Goal: Task Accomplishment & Management: Manage account settings

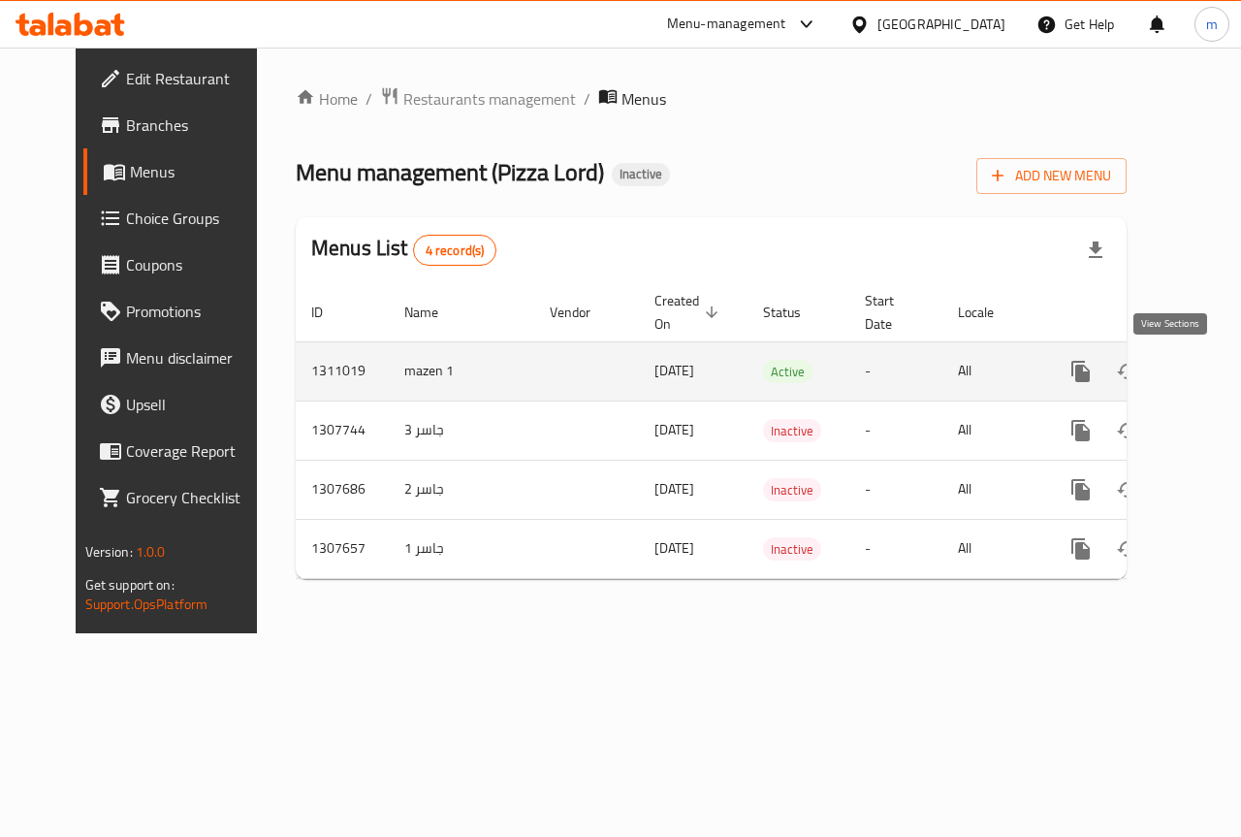
click at [1209, 377] on icon "enhanced table" at bounding box center [1220, 371] width 23 height 23
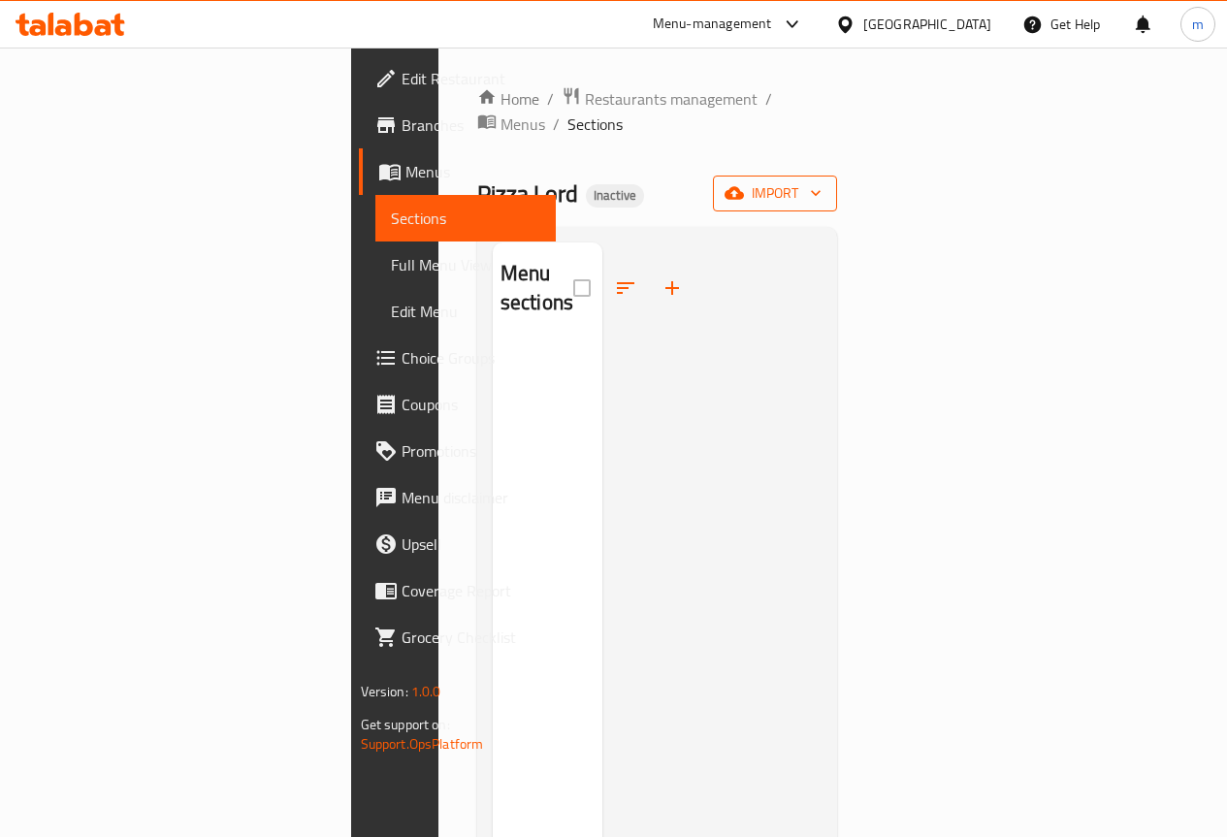
click at [821, 181] on span "import" at bounding box center [774, 193] width 93 height 24
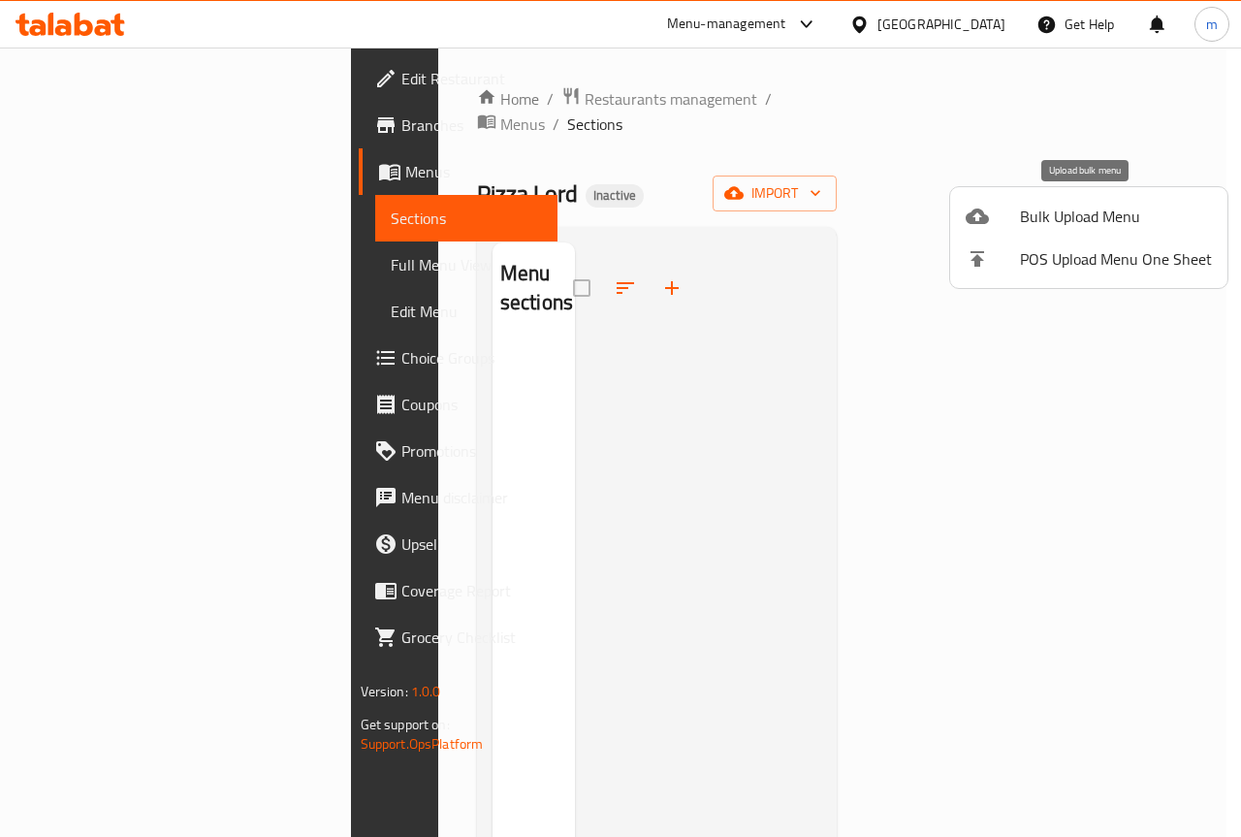
click at [1052, 209] on span "Bulk Upload Menu" at bounding box center [1116, 216] width 192 height 23
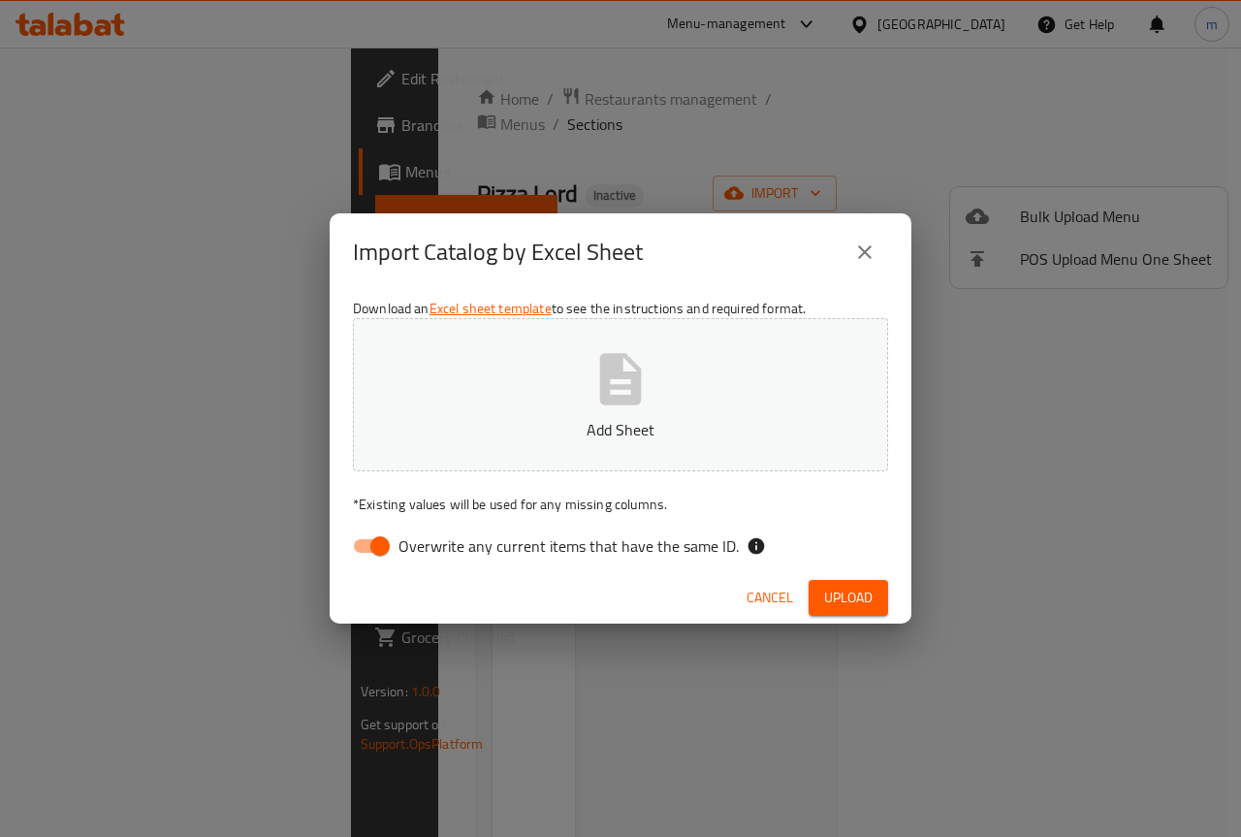
click at [370, 542] on input "Overwrite any current items that have the same ID." at bounding box center [380, 546] width 111 height 37
checkbox input "false"
click at [641, 422] on p "Add Sheet" at bounding box center [620, 429] width 475 height 23
click at [853, 604] on span "Upload" at bounding box center [848, 598] width 48 height 24
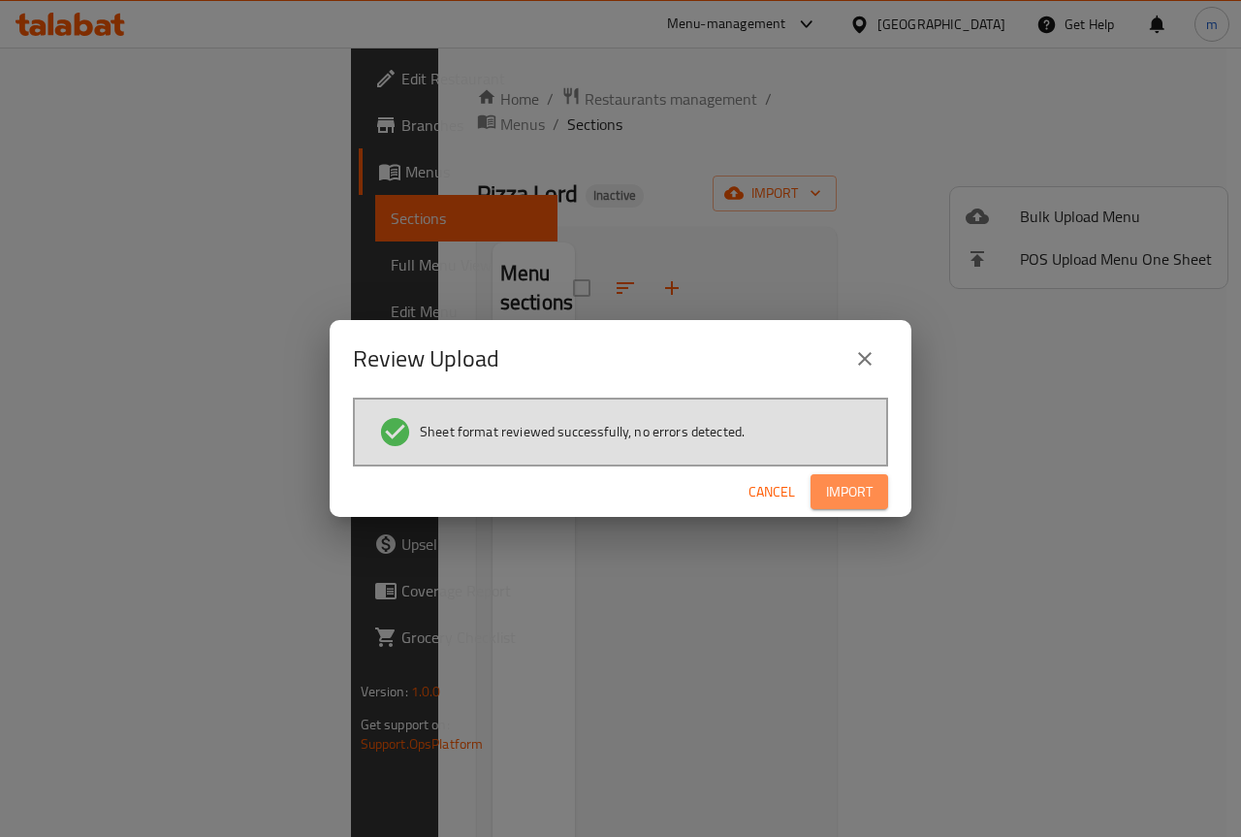
click at [860, 492] on span "Import" at bounding box center [849, 492] width 47 height 24
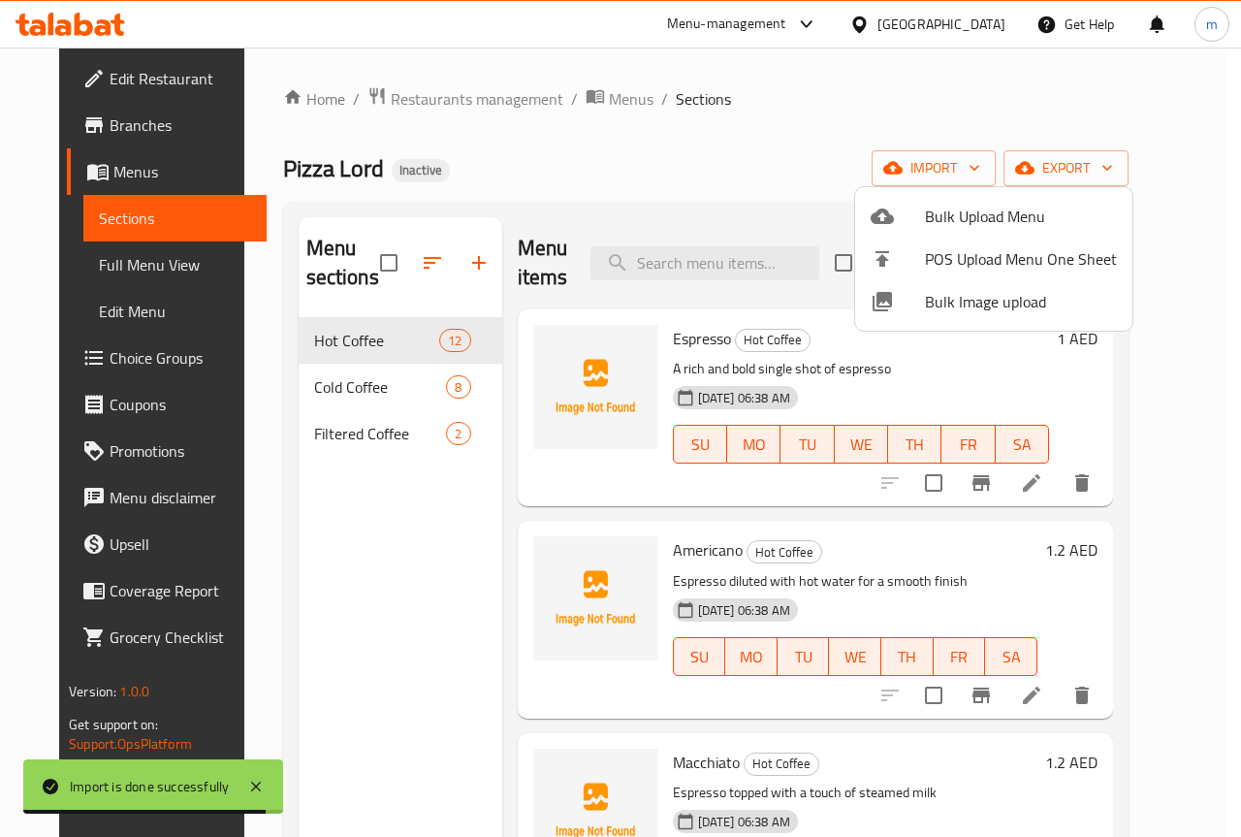
click at [833, 139] on div at bounding box center [620, 418] width 1241 height 837
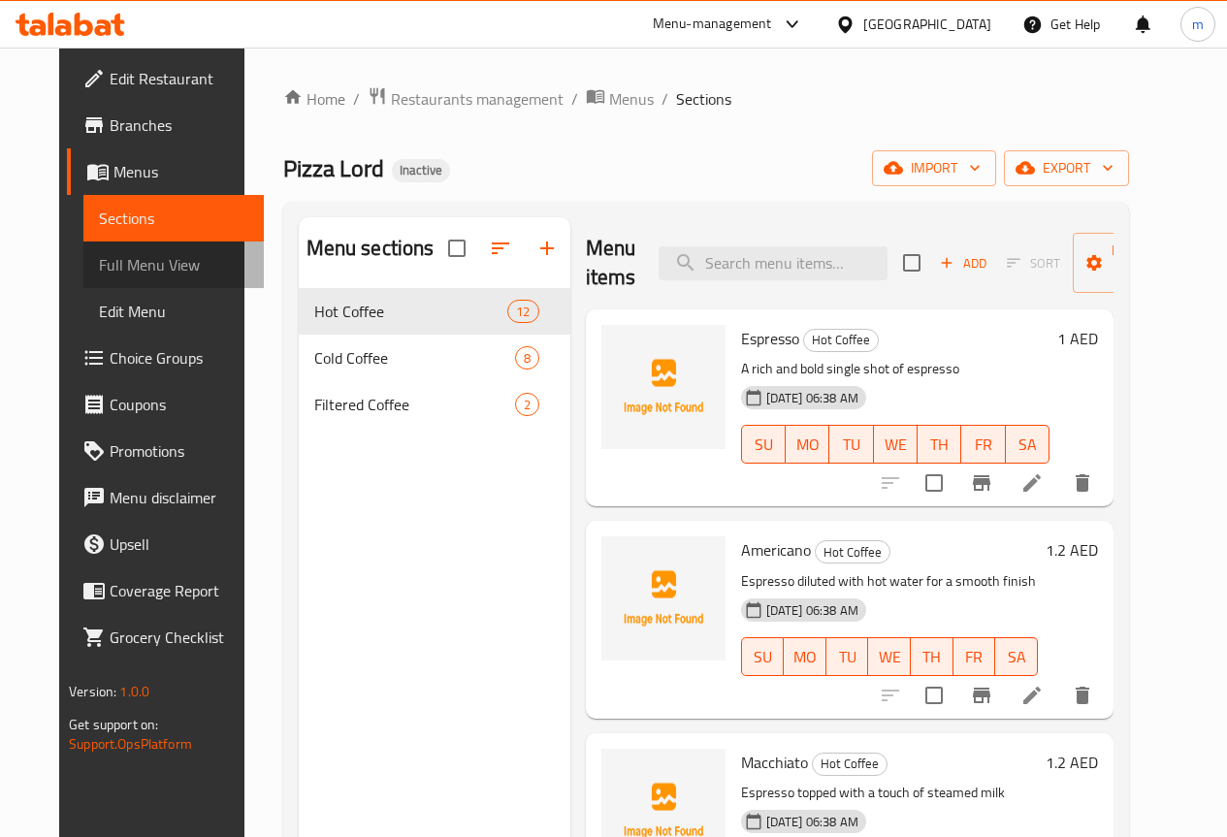
click at [113, 254] on span "Full Menu View" at bounding box center [173, 264] width 149 height 23
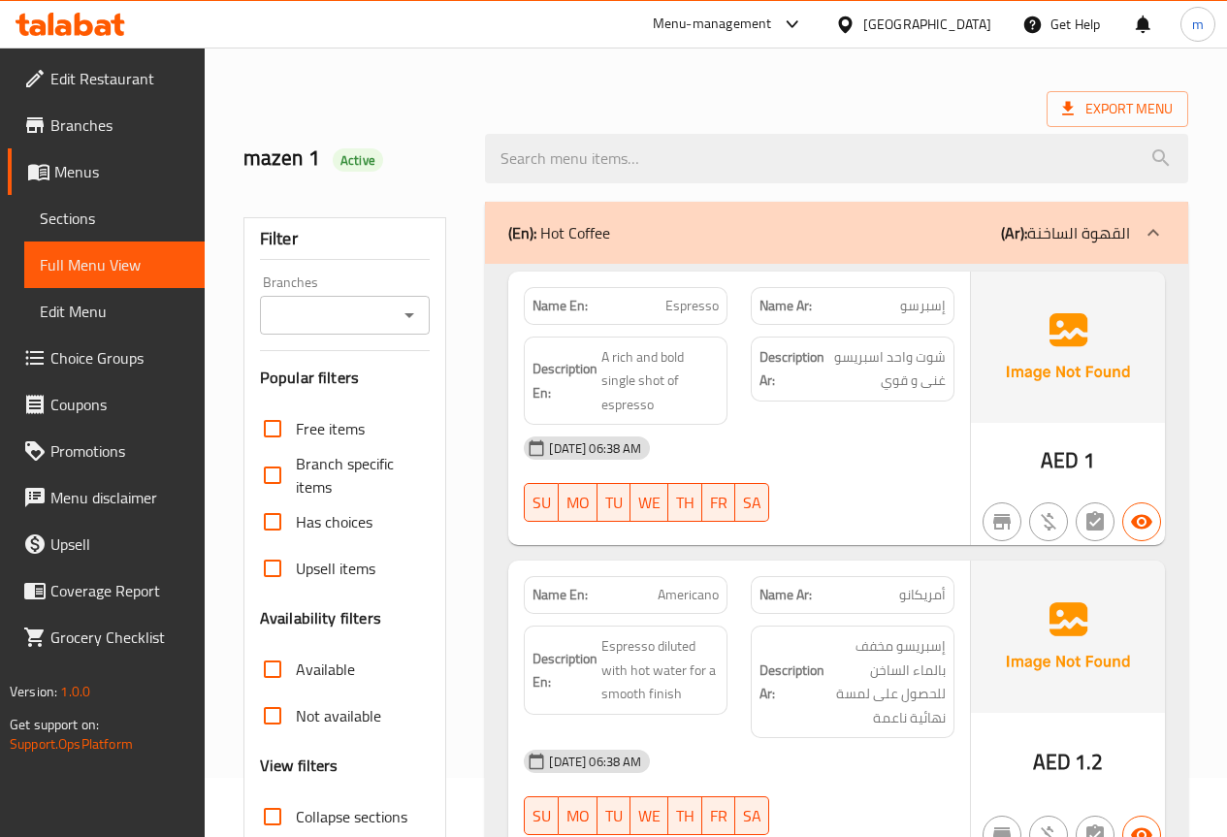
scroll to position [291, 0]
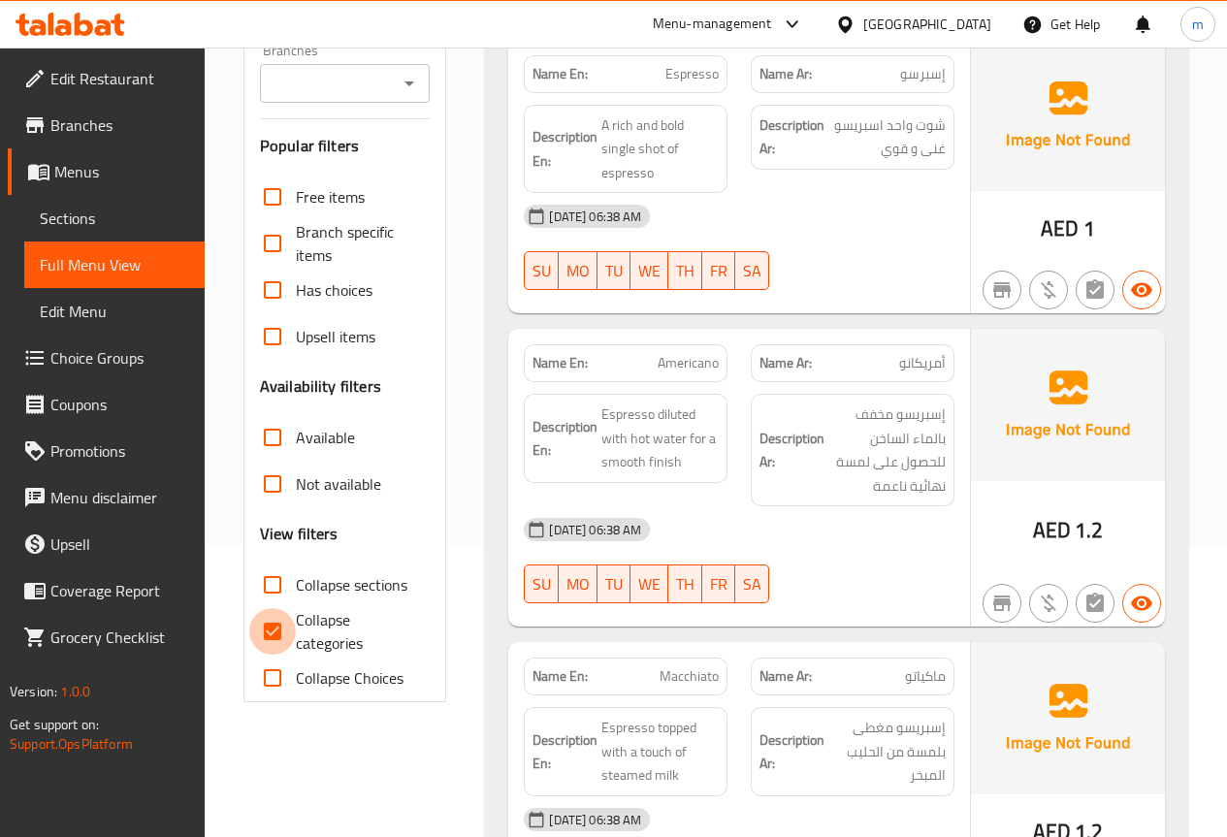
click at [270, 620] on input "Collapse categories" at bounding box center [272, 631] width 47 height 47
checkbox input "false"
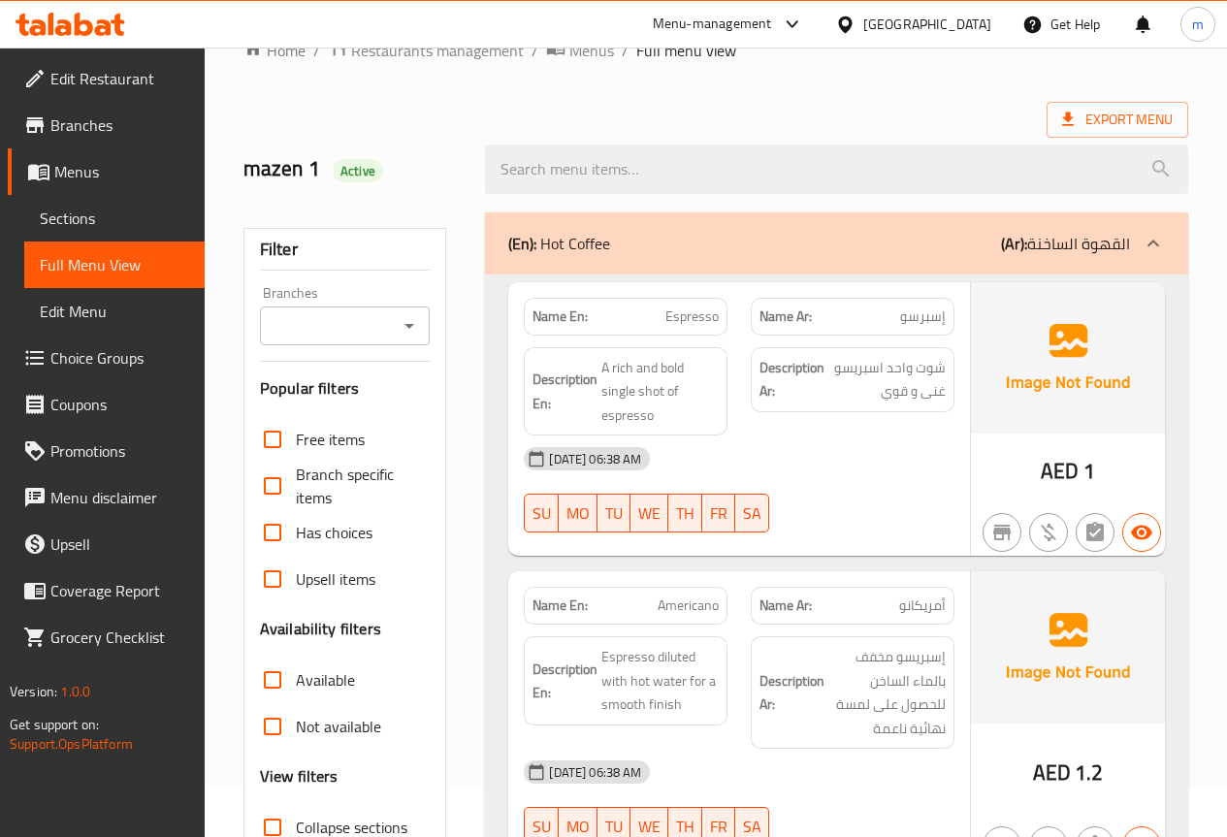
scroll to position [97, 0]
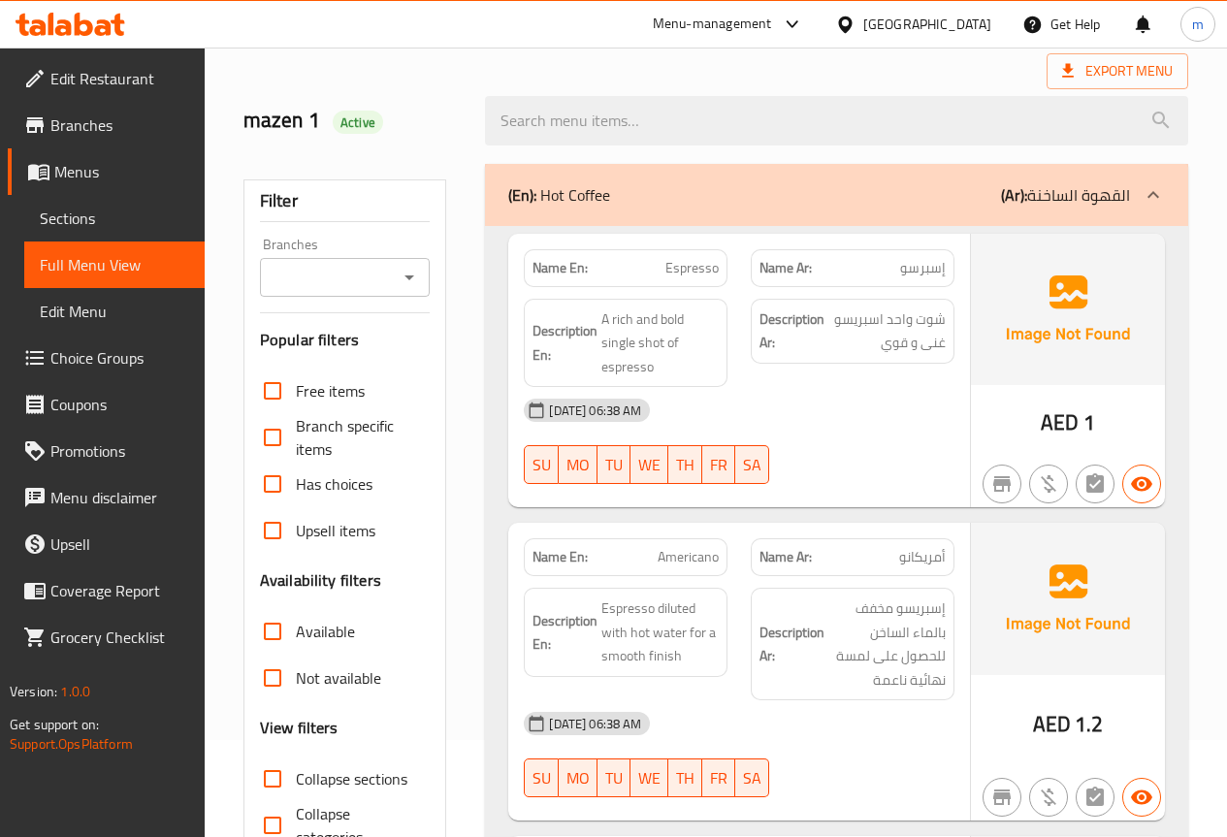
click at [106, 220] on span "Sections" at bounding box center [114, 218] width 149 height 23
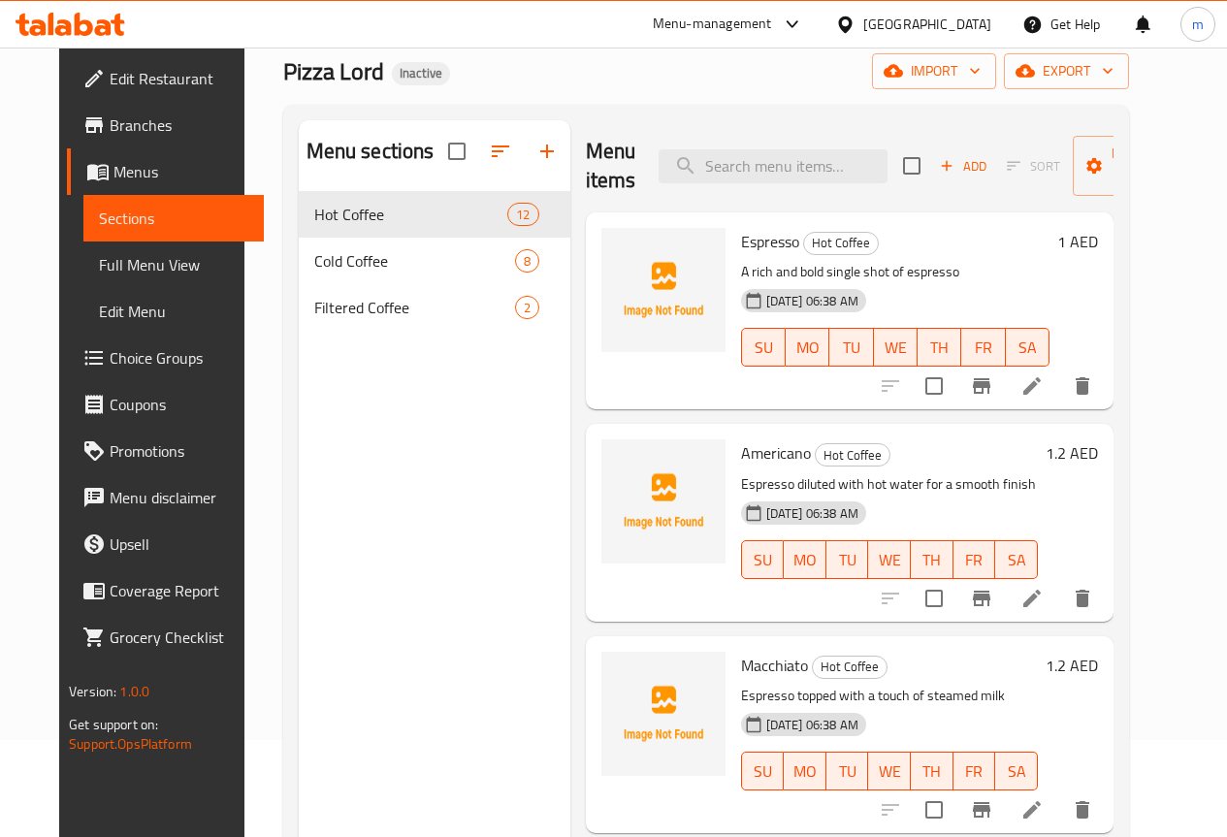
click at [1041, 387] on icon at bounding box center [1031, 385] width 17 height 17
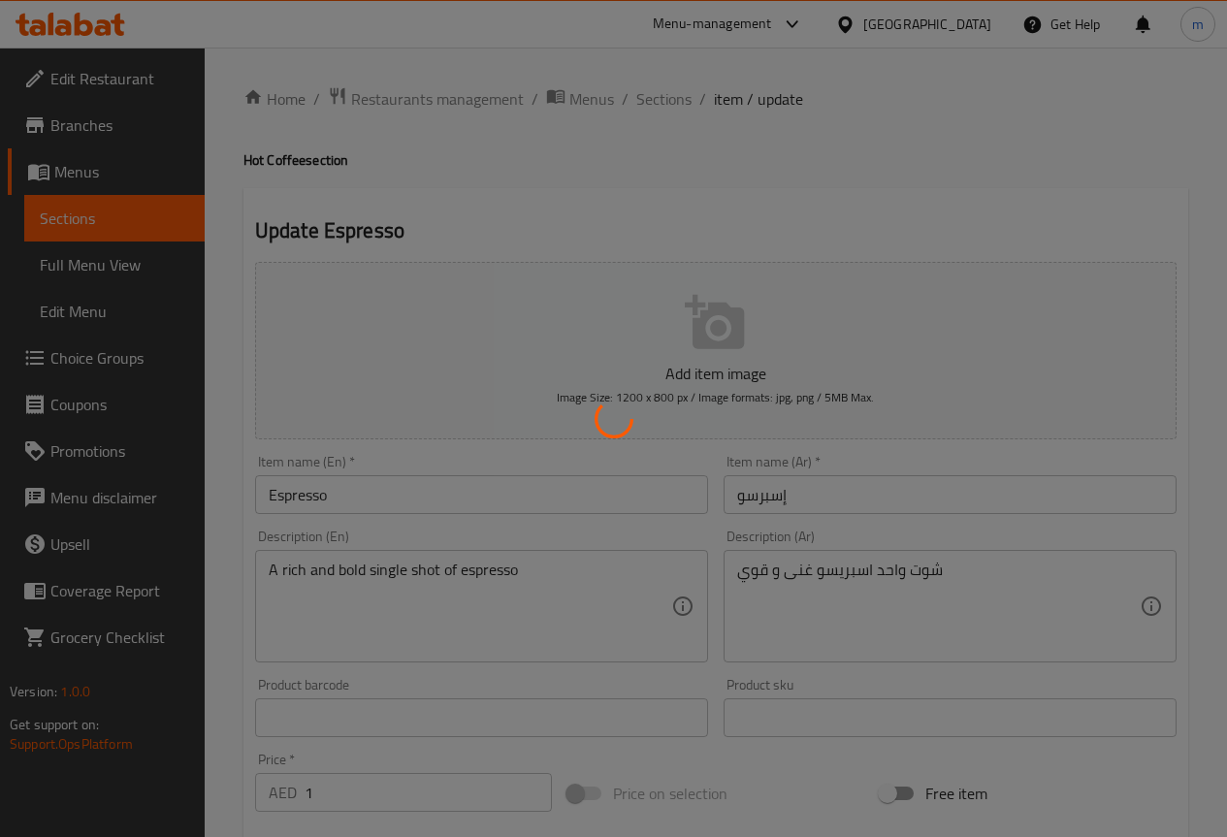
scroll to position [97, 0]
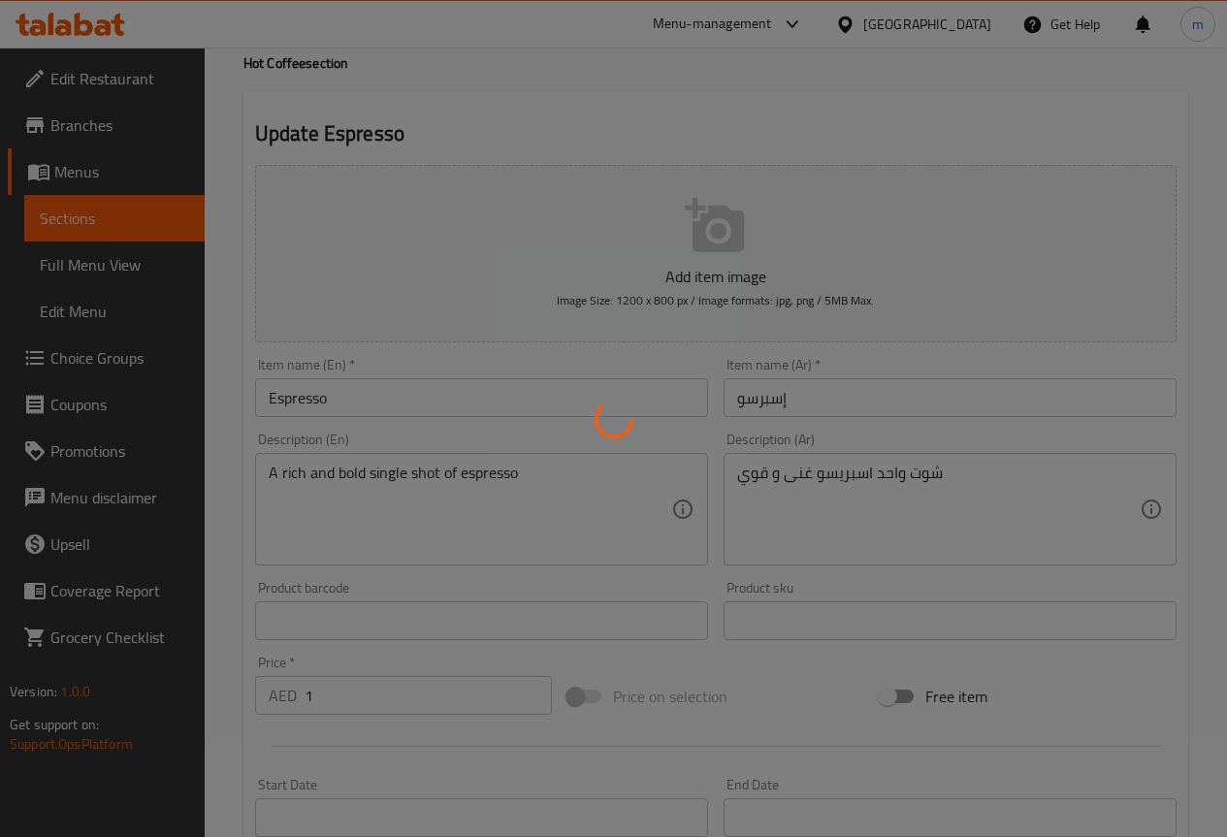
click at [755, 477] on div at bounding box center [613, 418] width 1227 height 837
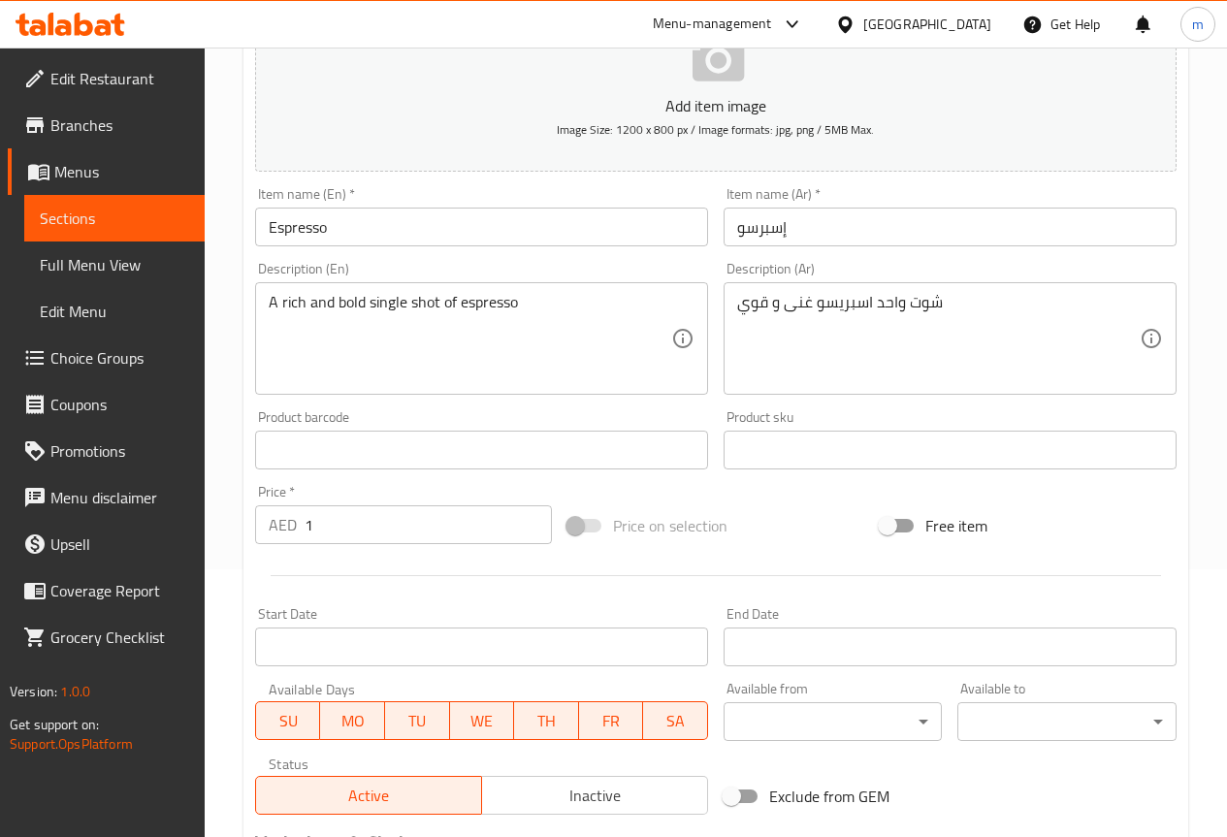
scroll to position [227, 0]
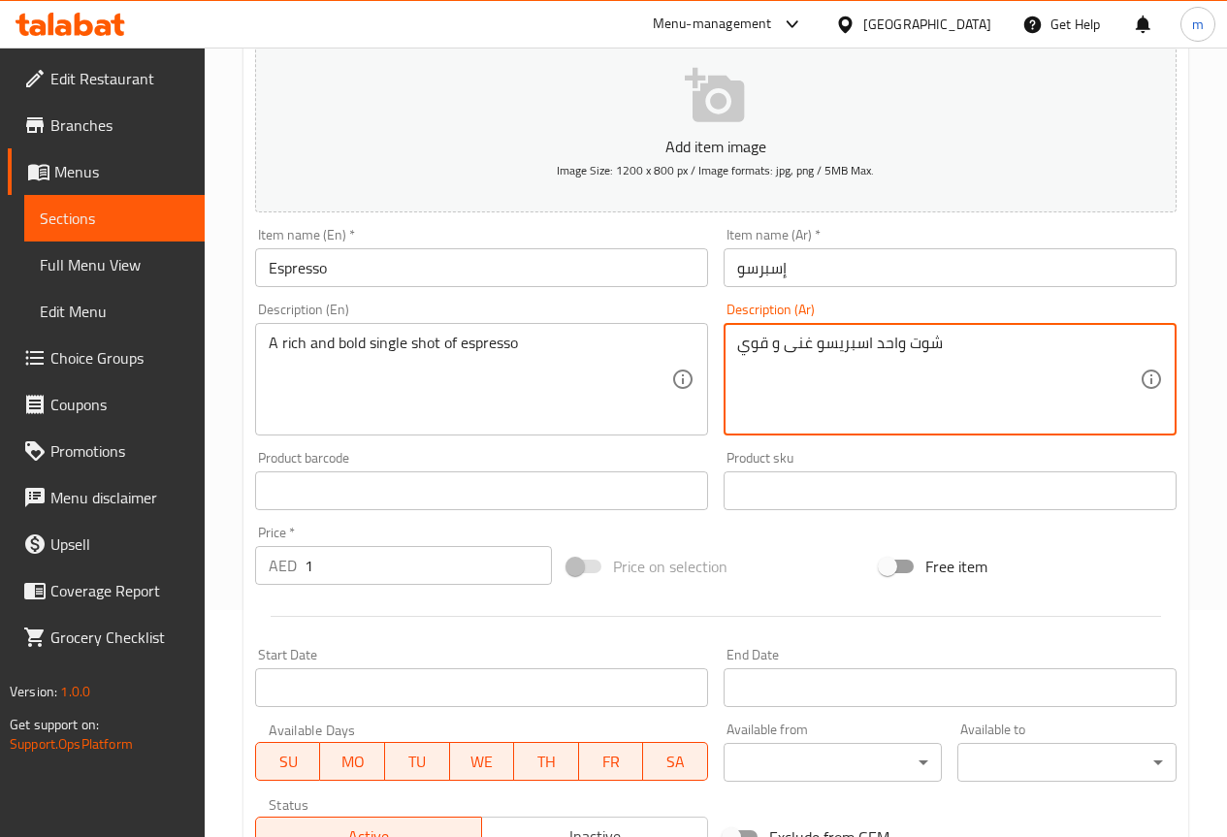
drag, startPoint x: 744, startPoint y: 344, endPoint x: 754, endPoint y: 350, distance: 11.3
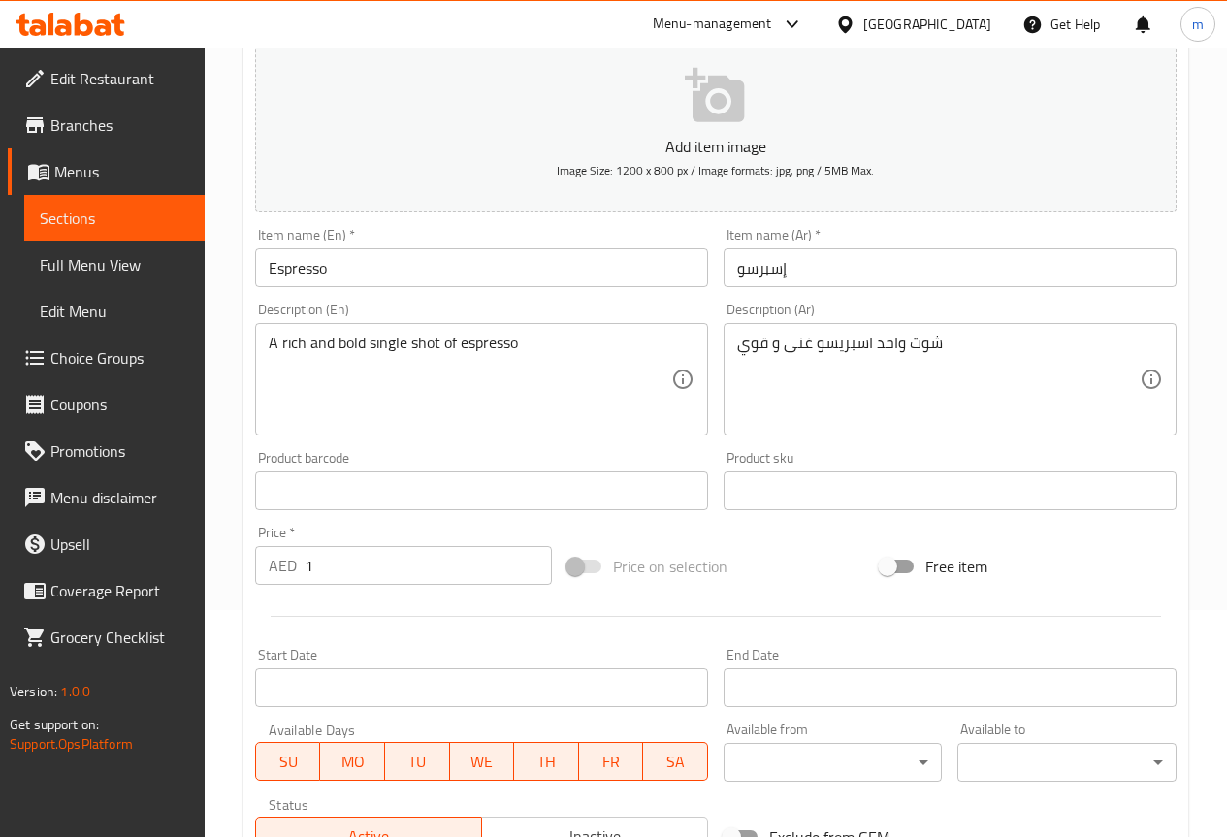
drag, startPoint x: 734, startPoint y: 343, endPoint x: 753, endPoint y: 350, distance: 19.6
click at [758, 351] on div "شوت واحد اسبريسو غنى و قوي Description (Ar)" at bounding box center [949, 379] width 453 height 112
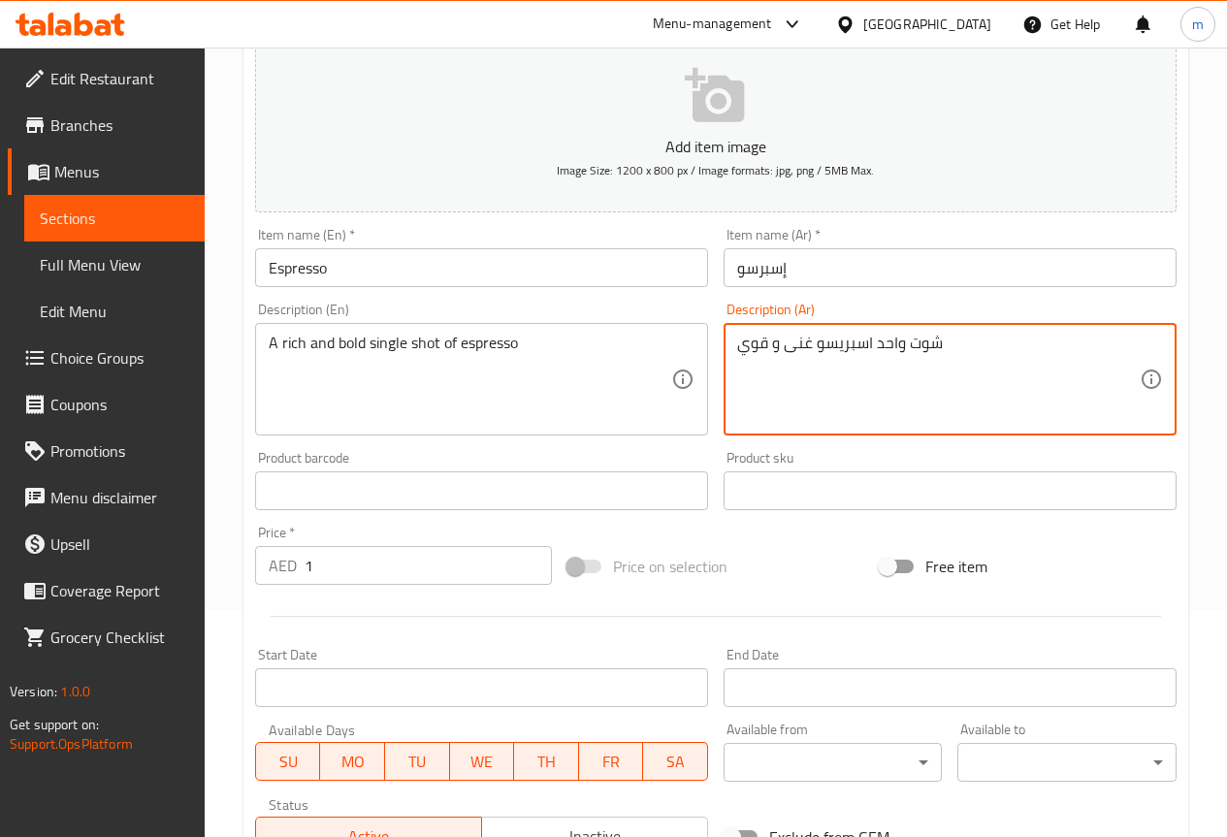
drag, startPoint x: 745, startPoint y: 348, endPoint x: 768, endPoint y: 348, distance: 23.3
click at [768, 348] on textarea "شوت واحد اسبريسو غنى و قوي" at bounding box center [938, 380] width 402 height 92
click at [767, 347] on textarea "شوت واحد اسبريسو غنى و قوي" at bounding box center [938, 380] width 402 height 92
drag, startPoint x: 765, startPoint y: 345, endPoint x: 701, endPoint y: 347, distance: 64.0
click at [701, 347] on div "Add item image Image Size: 1200 x 800 px / Image formats: jpg, png / 5MB Max. I…" at bounding box center [715, 445] width 937 height 836
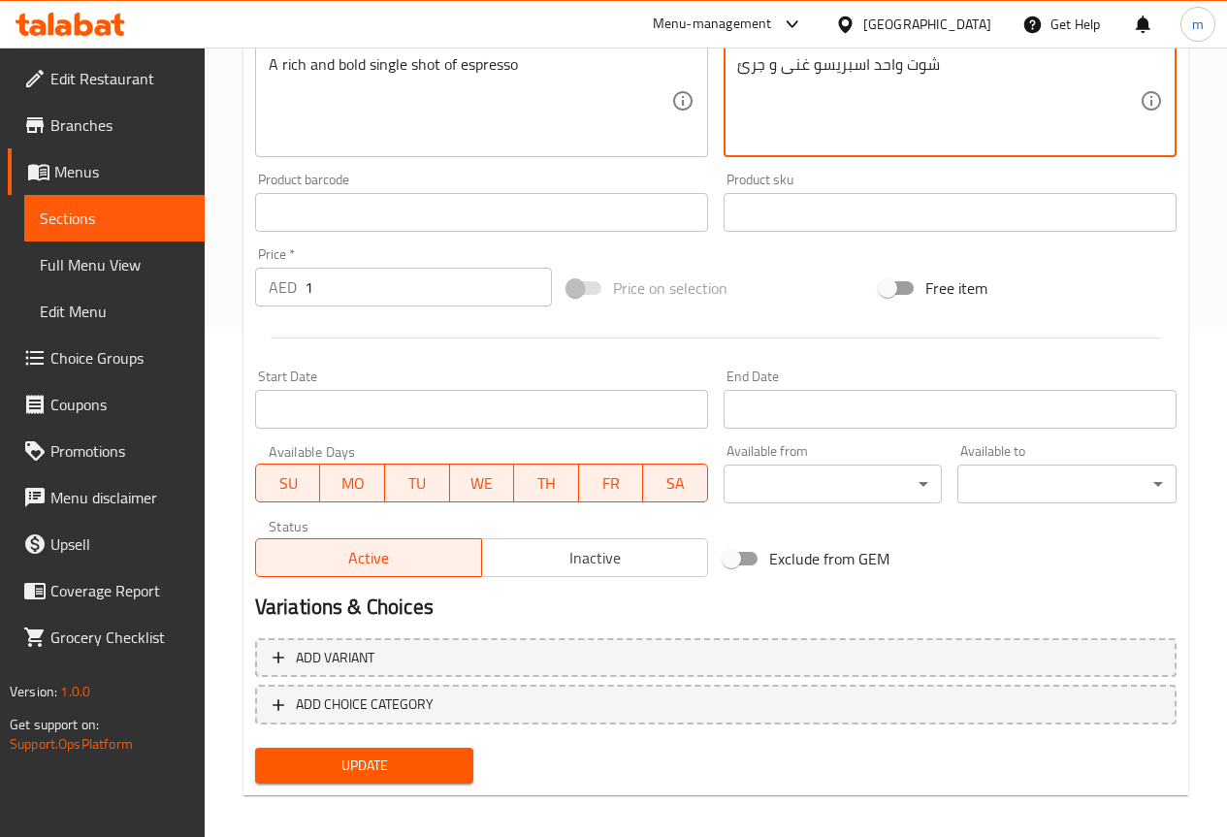
scroll to position [518, 0]
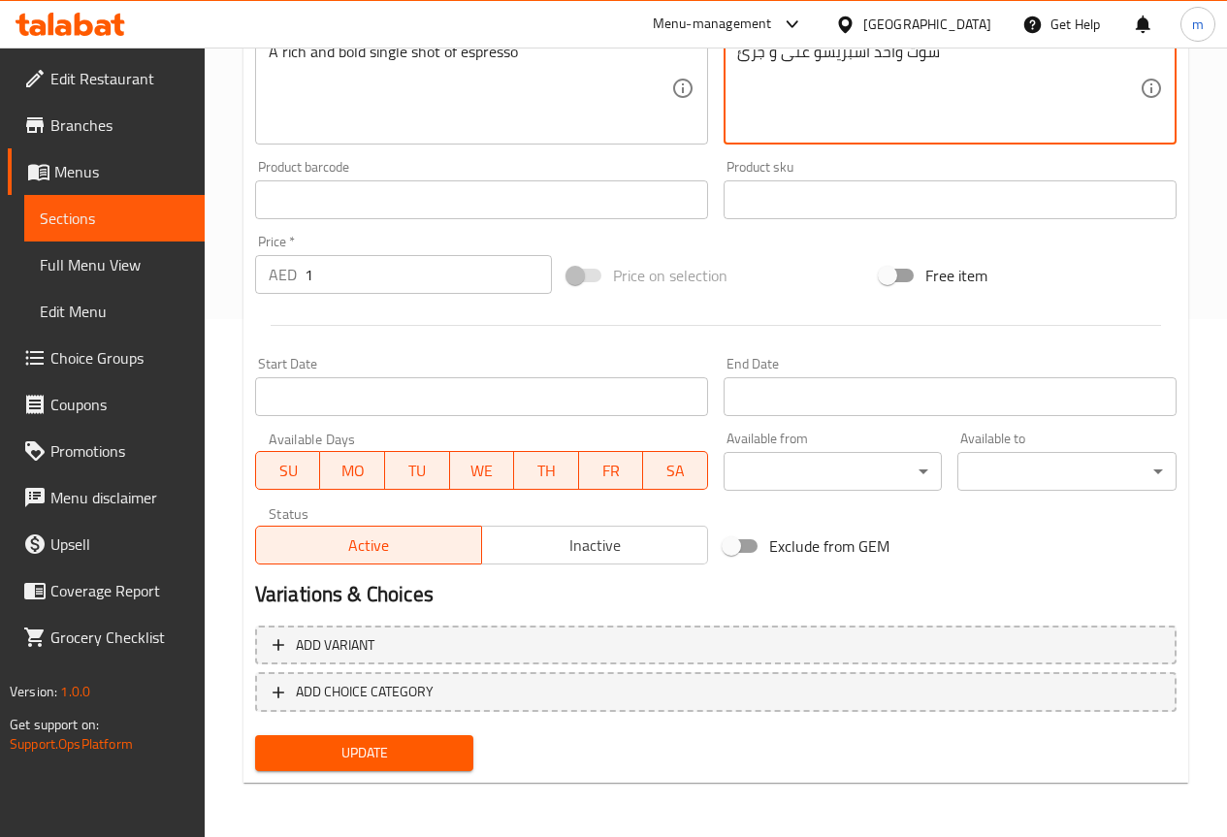
type textarea "شوت واحد اسبريسو غنى و جرئ"
click at [400, 752] on span "Update" at bounding box center [365, 753] width 188 height 24
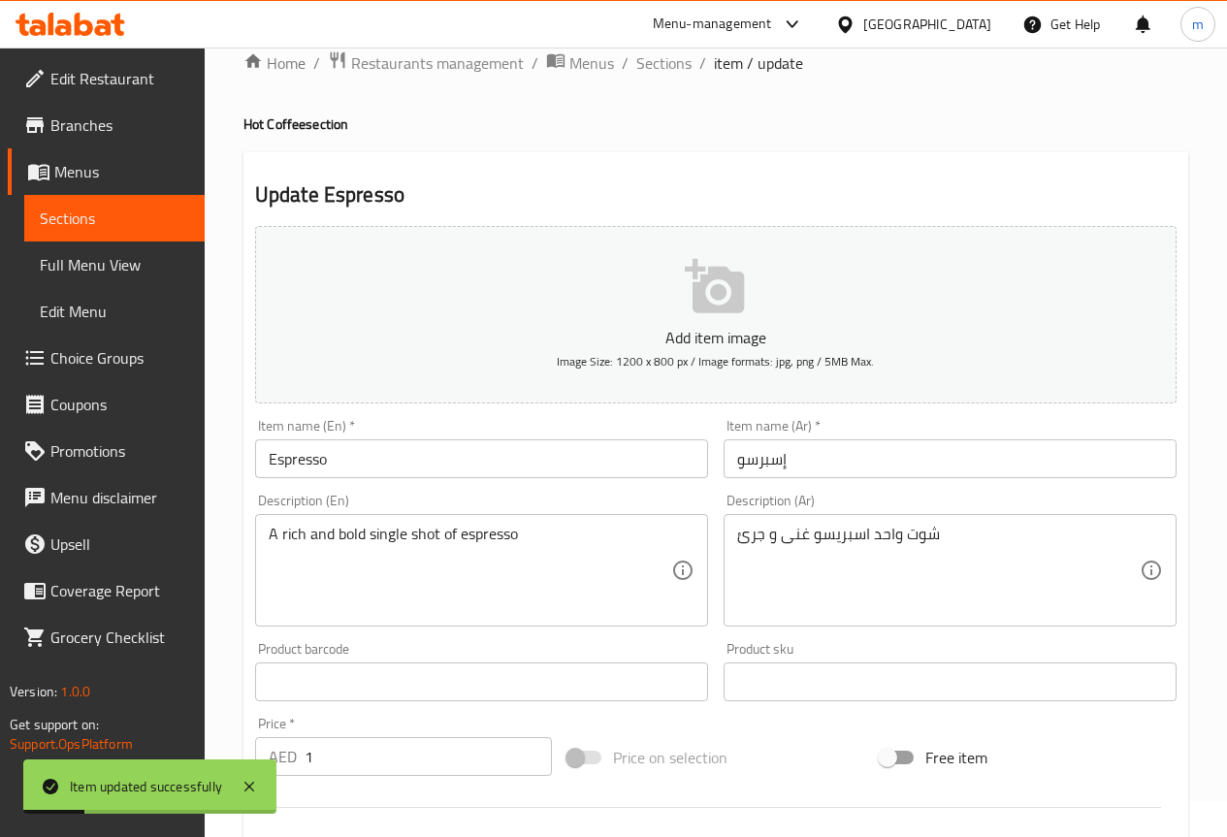
scroll to position [0, 0]
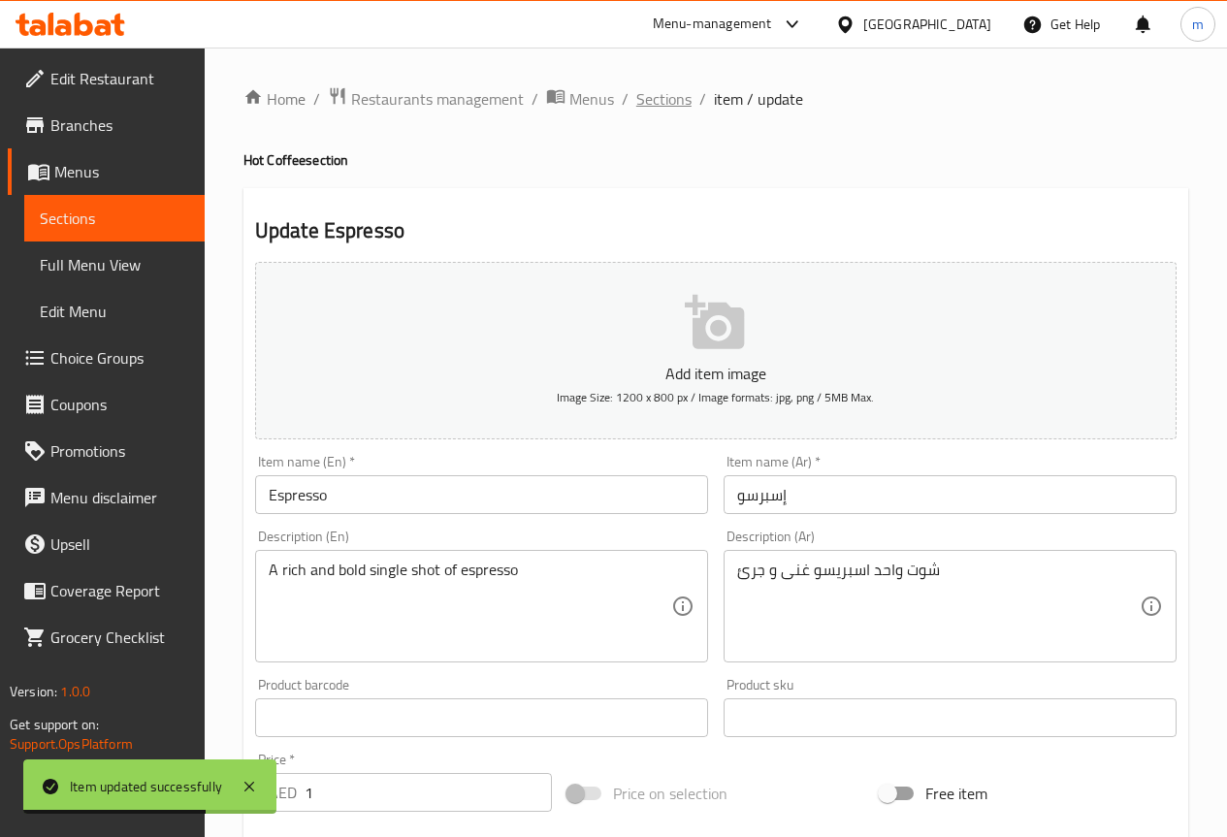
click at [645, 109] on span "Sections" at bounding box center [663, 98] width 55 height 23
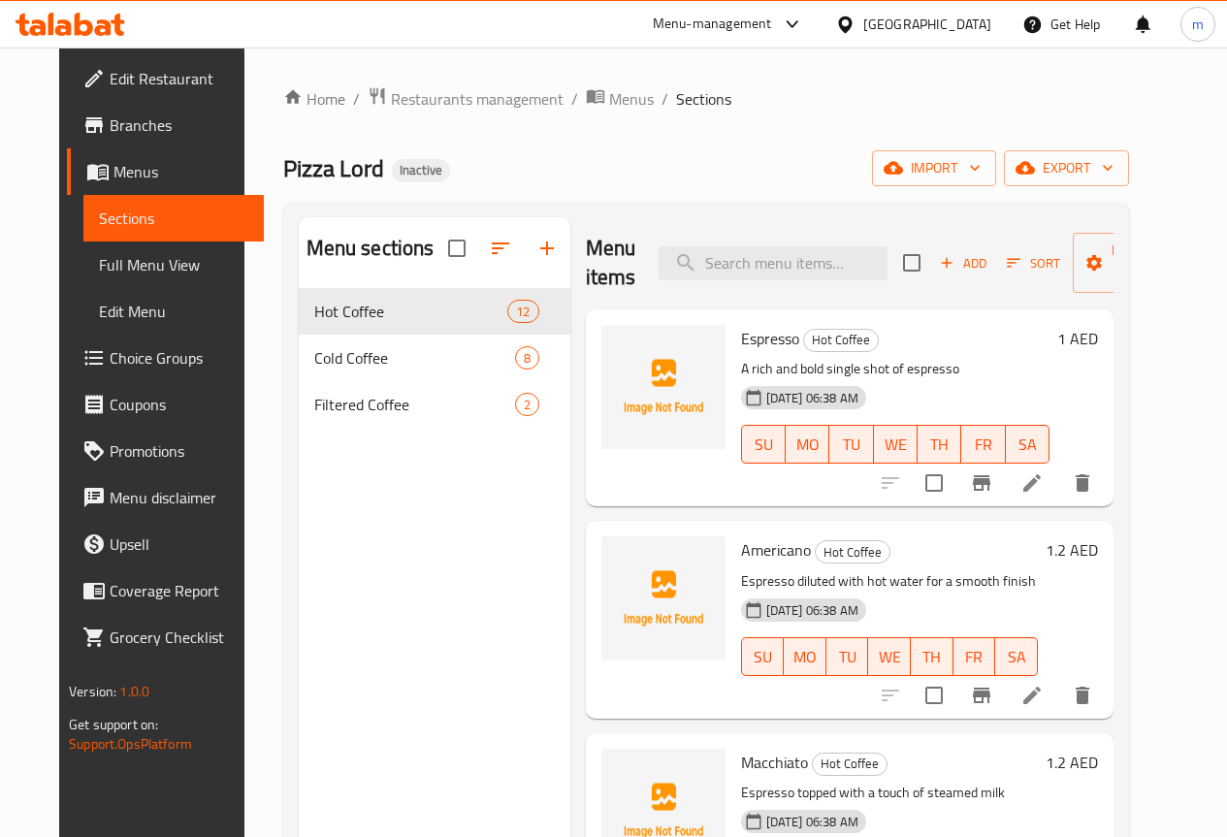
click at [128, 268] on span "Full Menu View" at bounding box center [173, 264] width 149 height 23
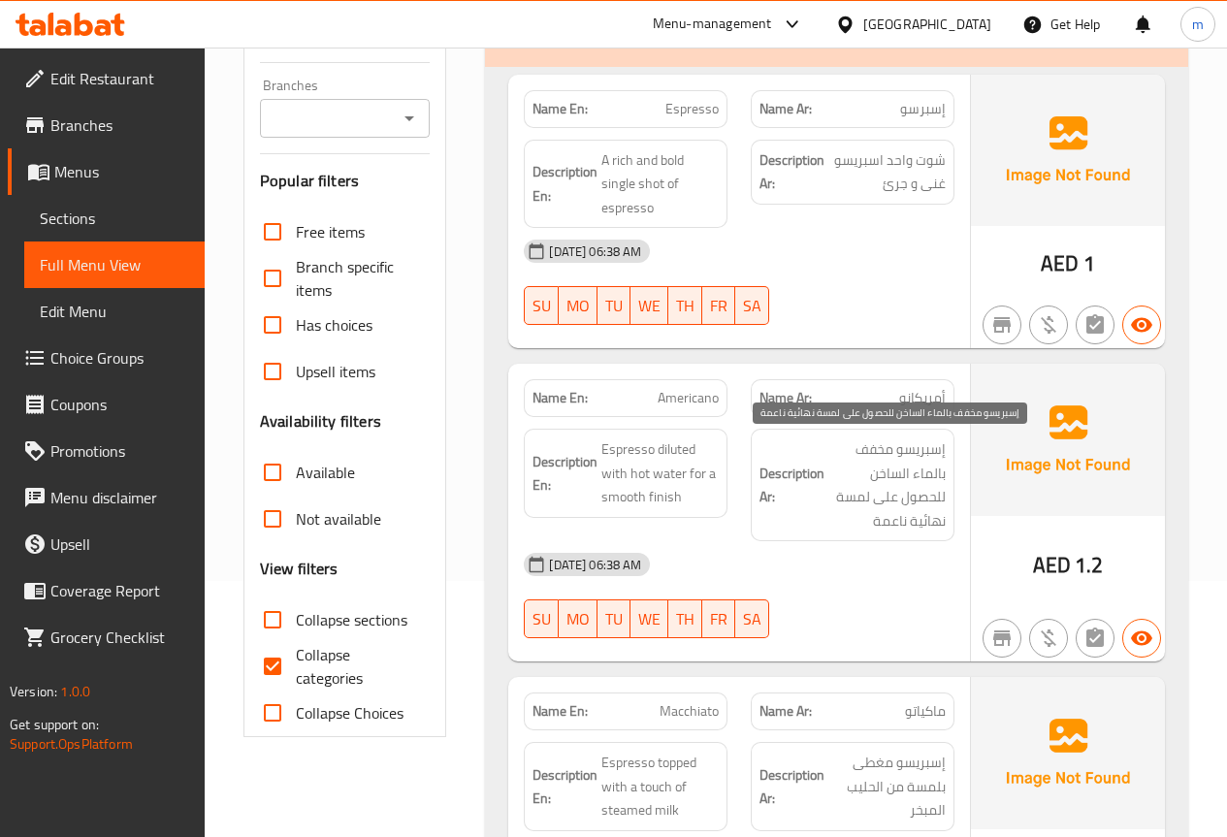
scroll to position [291, 0]
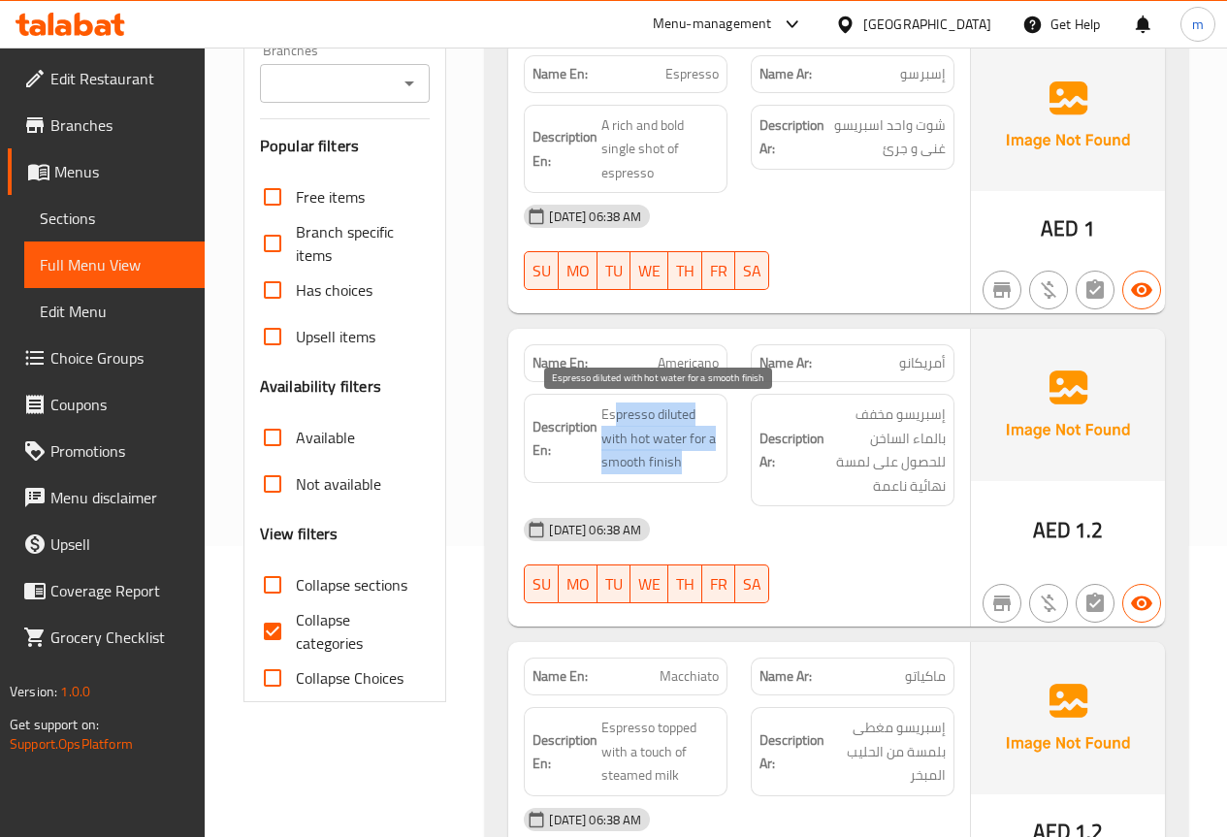
drag, startPoint x: 620, startPoint y: 417, endPoint x: 705, endPoint y: 462, distance: 96.3
click at [705, 462] on span "Espresso diluted with hot water for a smooth finish" at bounding box center [659, 438] width 117 height 72
click at [706, 457] on span "Espresso diluted with hot water for a smooth finish" at bounding box center [659, 438] width 117 height 72
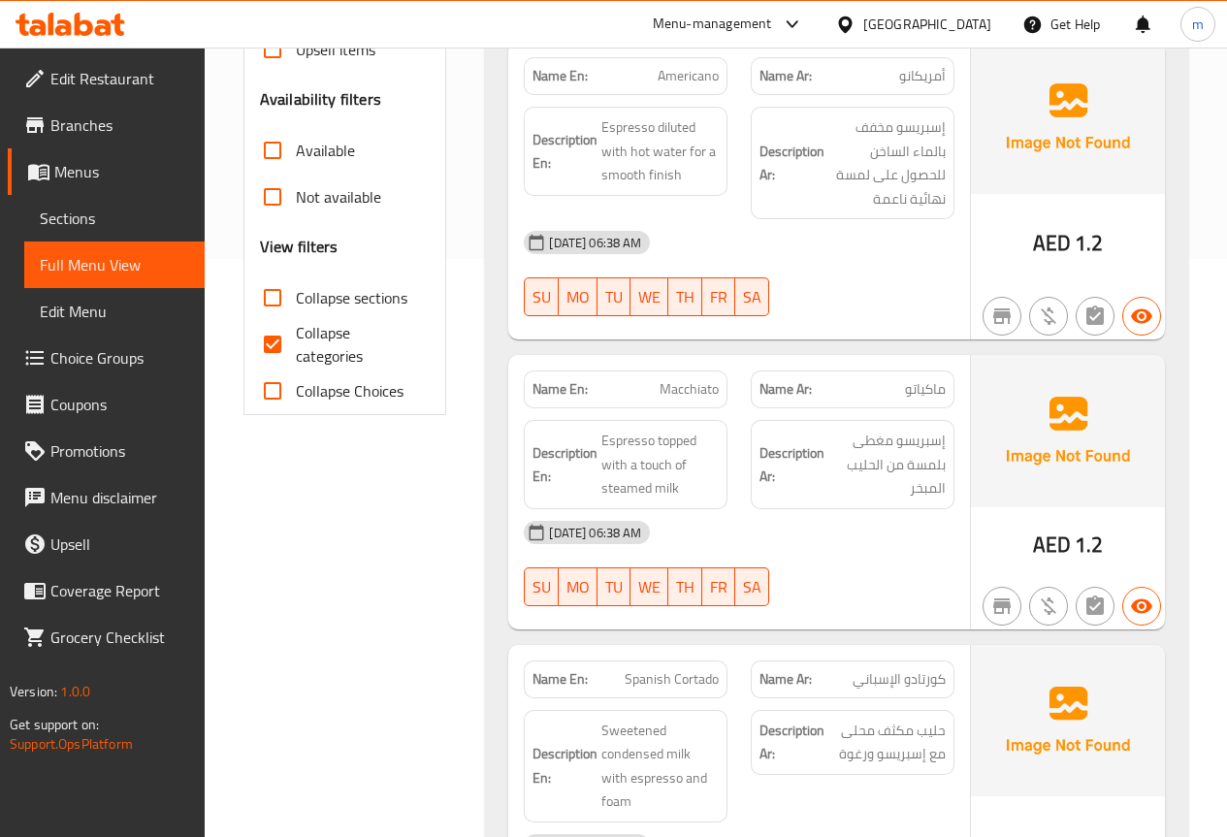
scroll to position [582, 0]
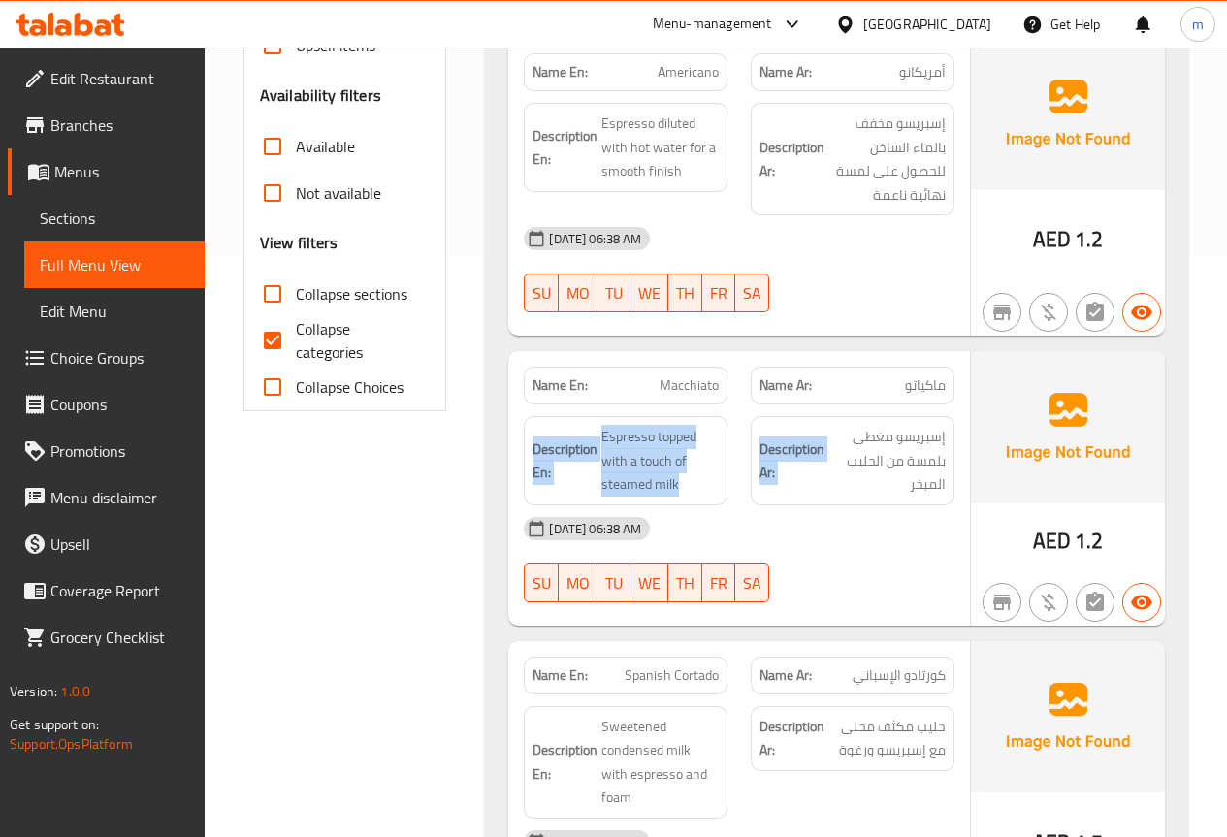
drag, startPoint x: 898, startPoint y: 401, endPoint x: 945, endPoint y: 404, distance: 46.7
click at [945, 404] on div "Name En: Macchiato Name Ar: ماكياتو Description En: Espresso topped with a touc…" at bounding box center [739, 488] width 462 height 274
click at [945, 404] on div "Description Ar: إسبريسو مغطى بلمسة من الحليب المبخر" at bounding box center [852, 460] width 227 height 112
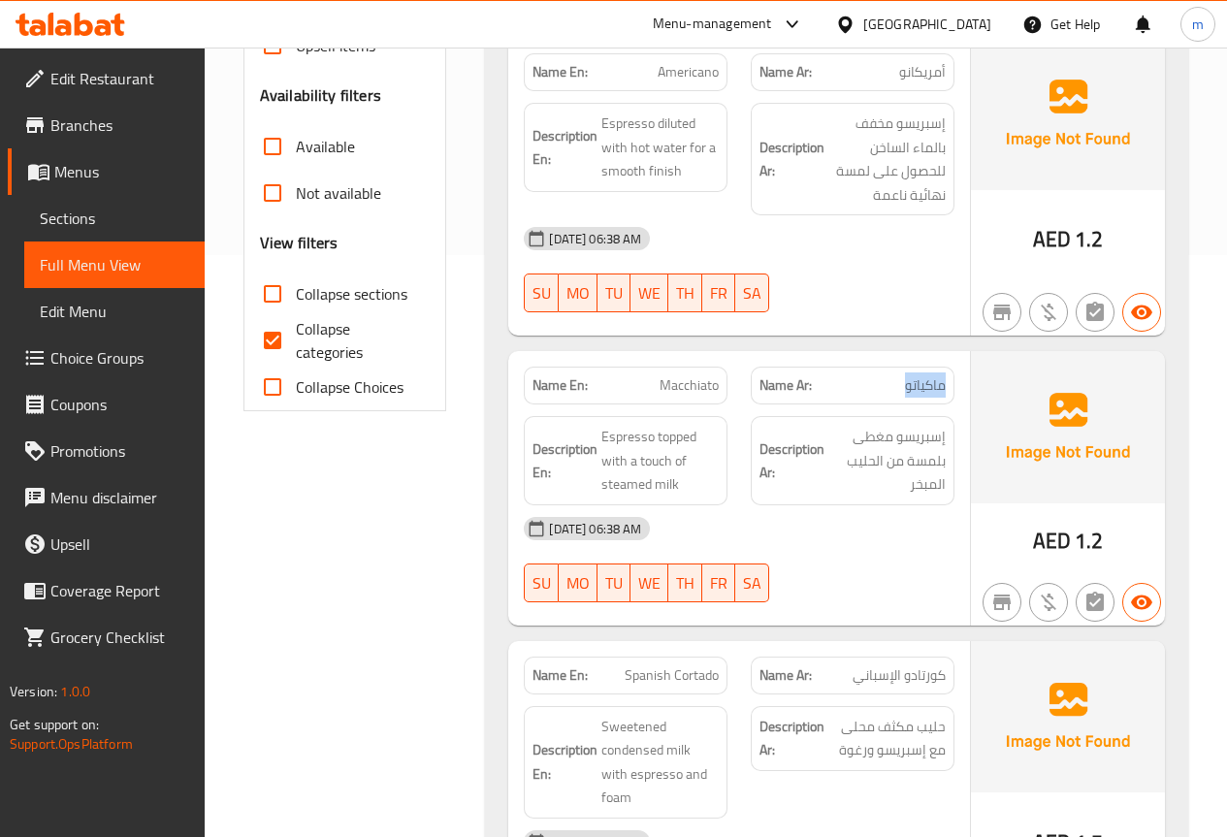
drag, startPoint x: 942, startPoint y: 392, endPoint x: 895, endPoint y: 393, distance: 46.6
click at [895, 393] on p "Name Ar: ماكياتو" at bounding box center [852, 385] width 186 height 20
drag, startPoint x: 928, startPoint y: 437, endPoint x: 857, endPoint y: 436, distance: 70.8
click at [857, 436] on span "إسبريسو مغطى بلمسة من الحليب المبخر" at bounding box center [886, 461] width 117 height 72
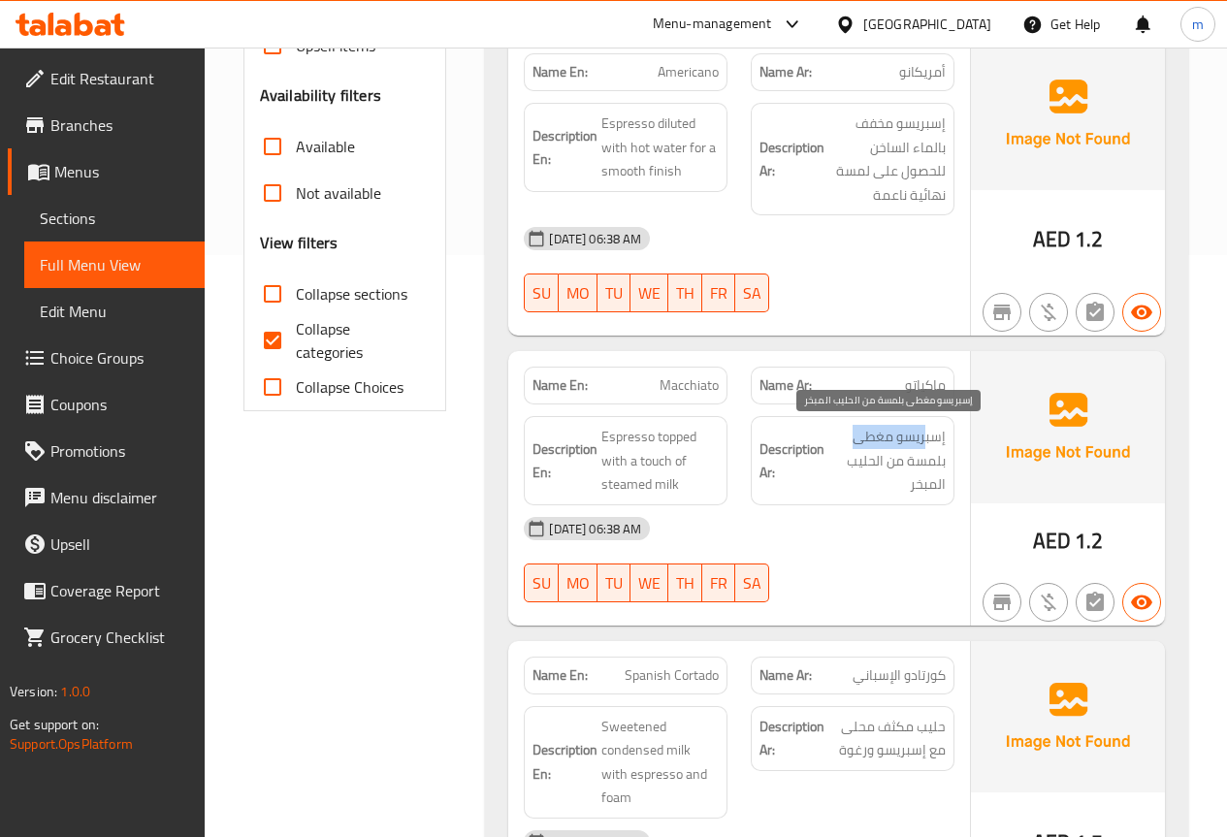
click at [847, 448] on span "إسبريسو مغطى بلمسة من الحليب المبخر" at bounding box center [886, 461] width 117 height 72
click at [868, 482] on span "إسبريسو مغطى بلمسة من الحليب المبخر" at bounding box center [886, 461] width 117 height 72
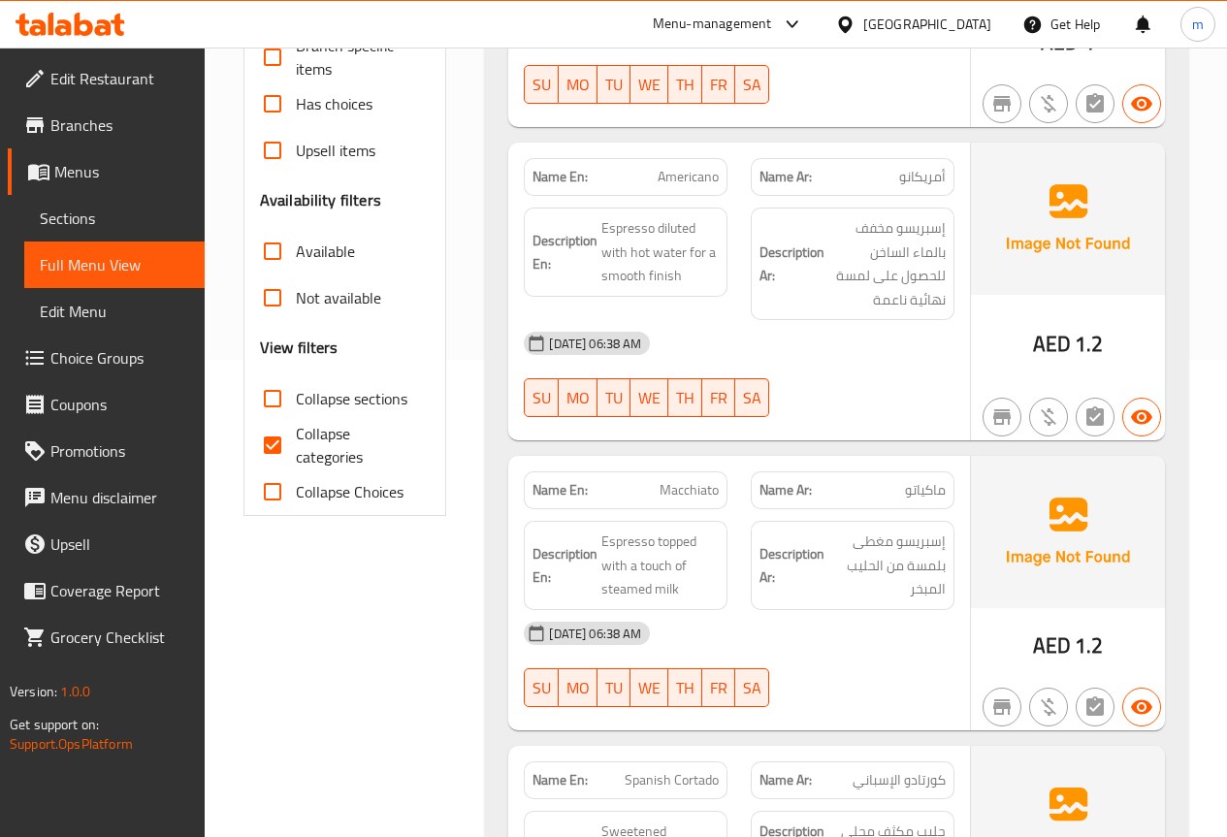
scroll to position [467, 0]
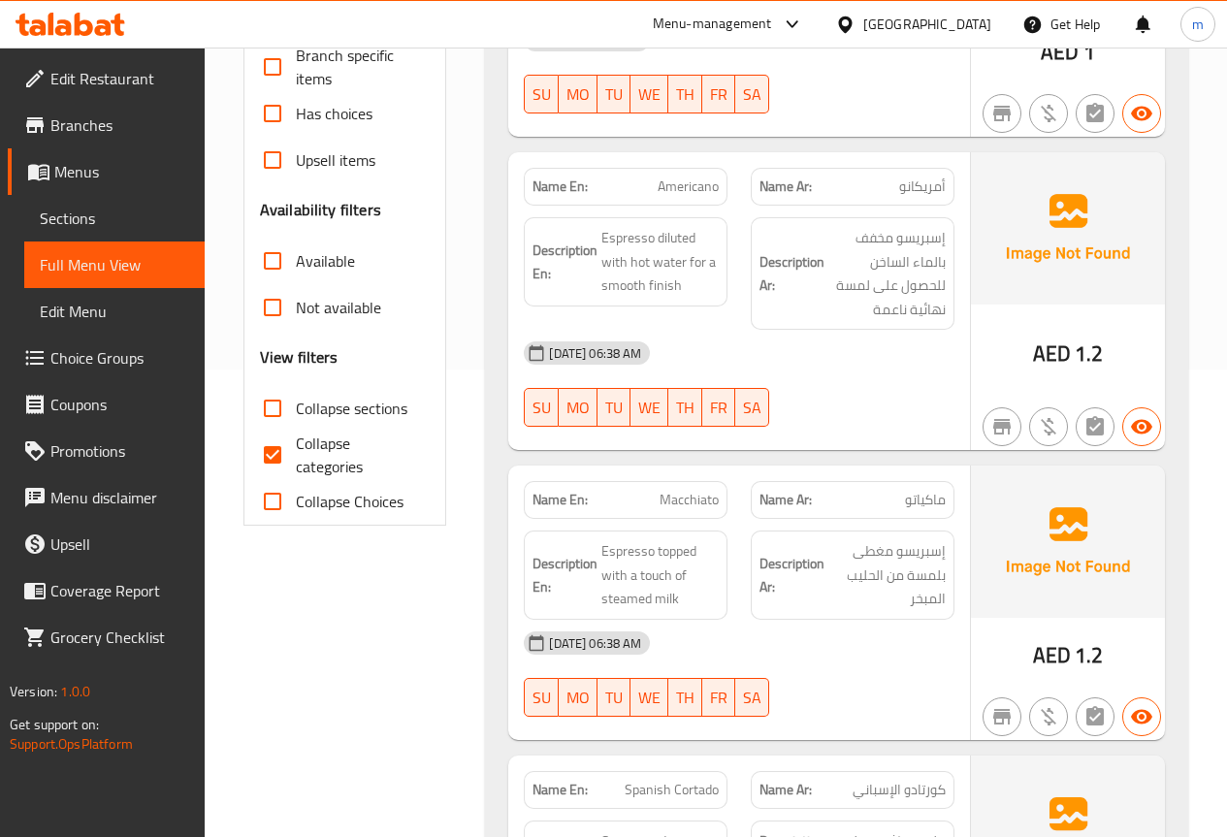
click at [276, 461] on input "Collapse categories" at bounding box center [272, 455] width 47 height 47
checkbox input "false"
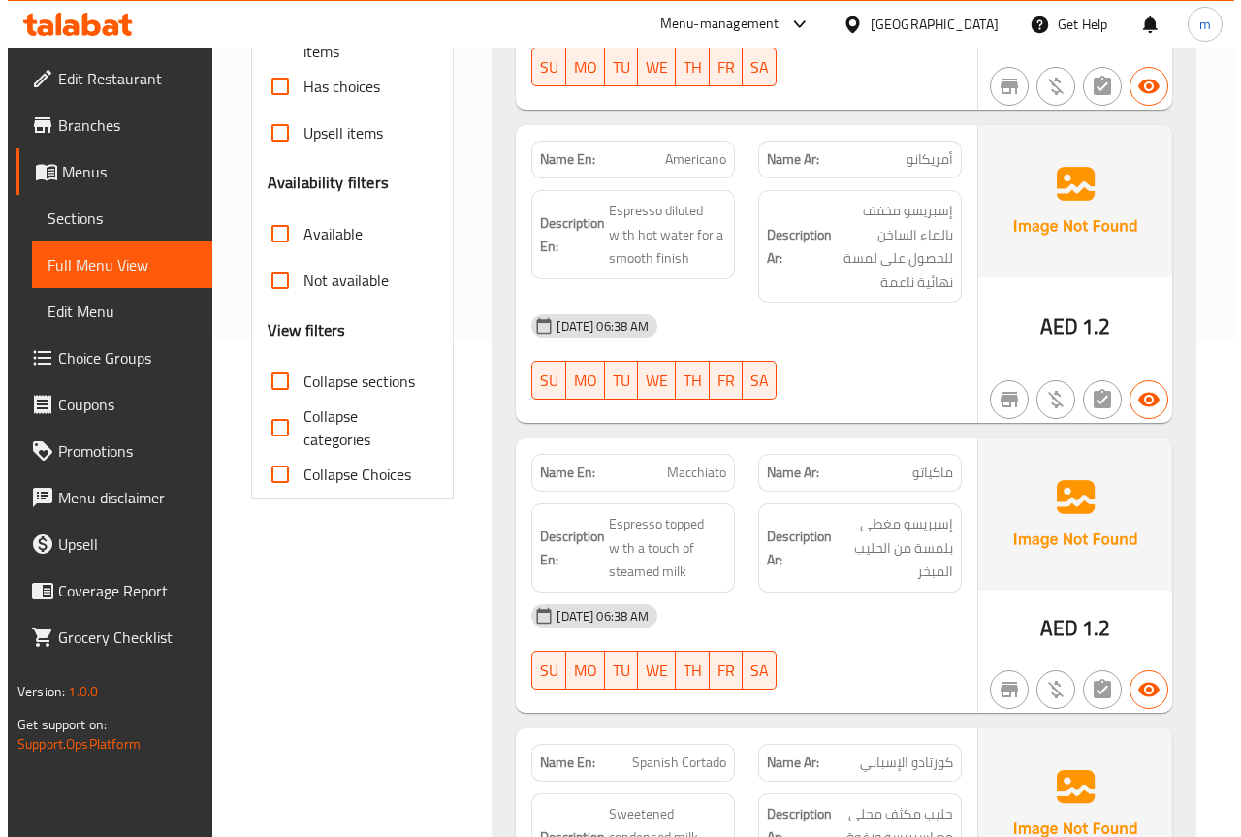
scroll to position [0, 0]
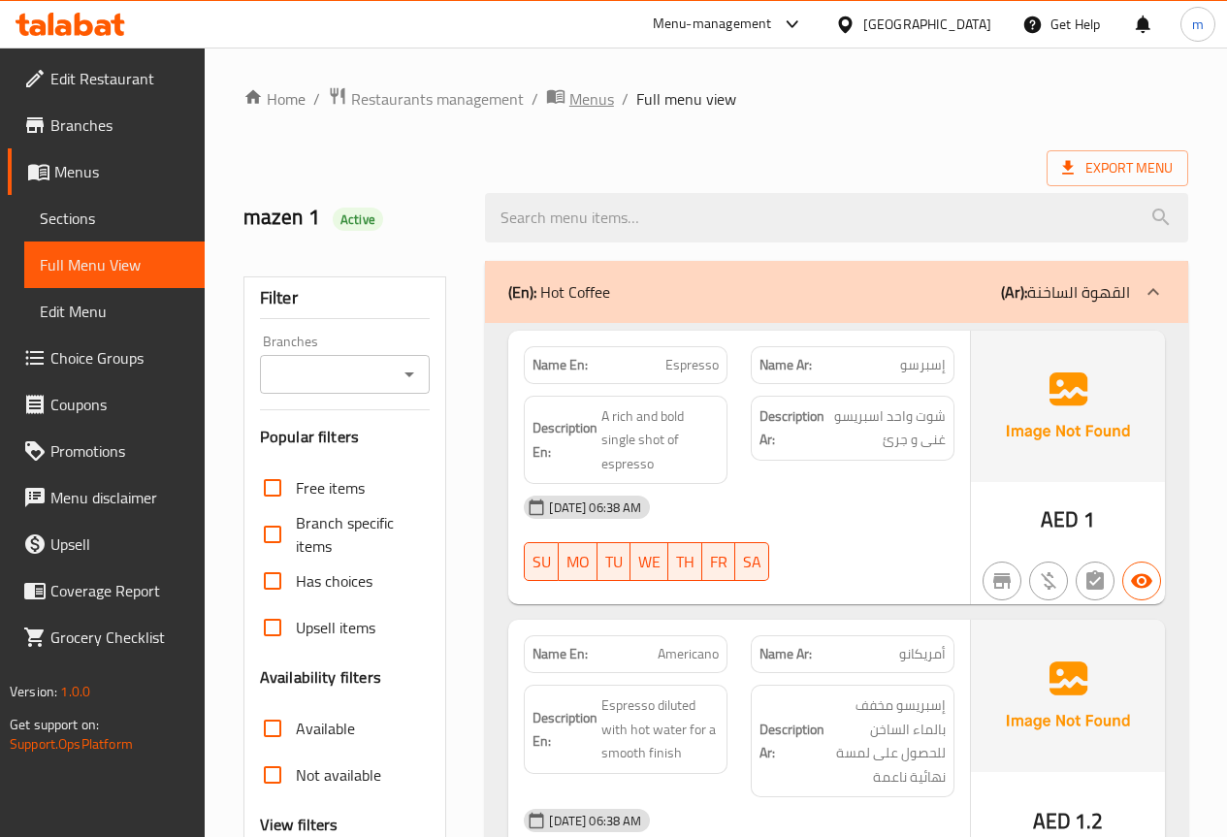
click at [591, 97] on span "Menus" at bounding box center [591, 98] width 45 height 23
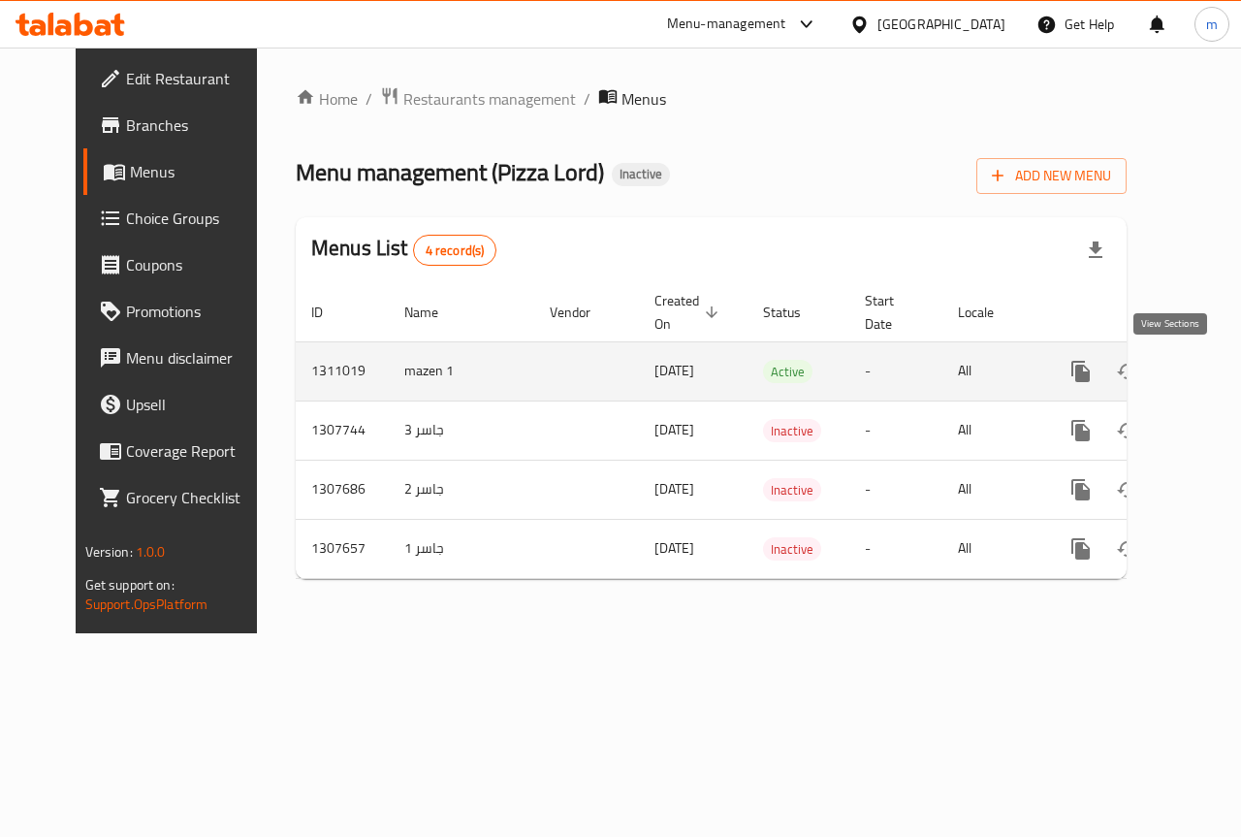
click at [1209, 364] on icon "enhanced table" at bounding box center [1220, 371] width 23 height 23
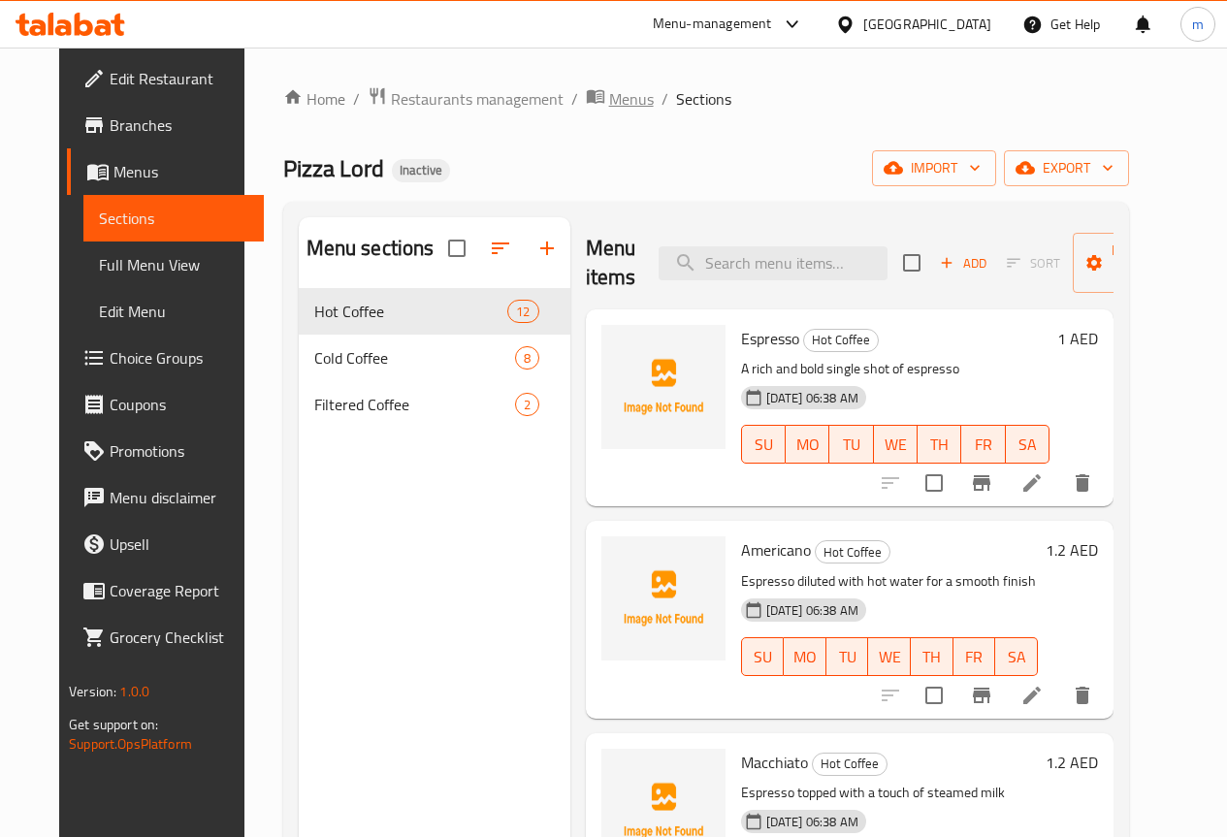
click at [586, 90] on icon "breadcrumb" at bounding box center [595, 95] width 19 height 19
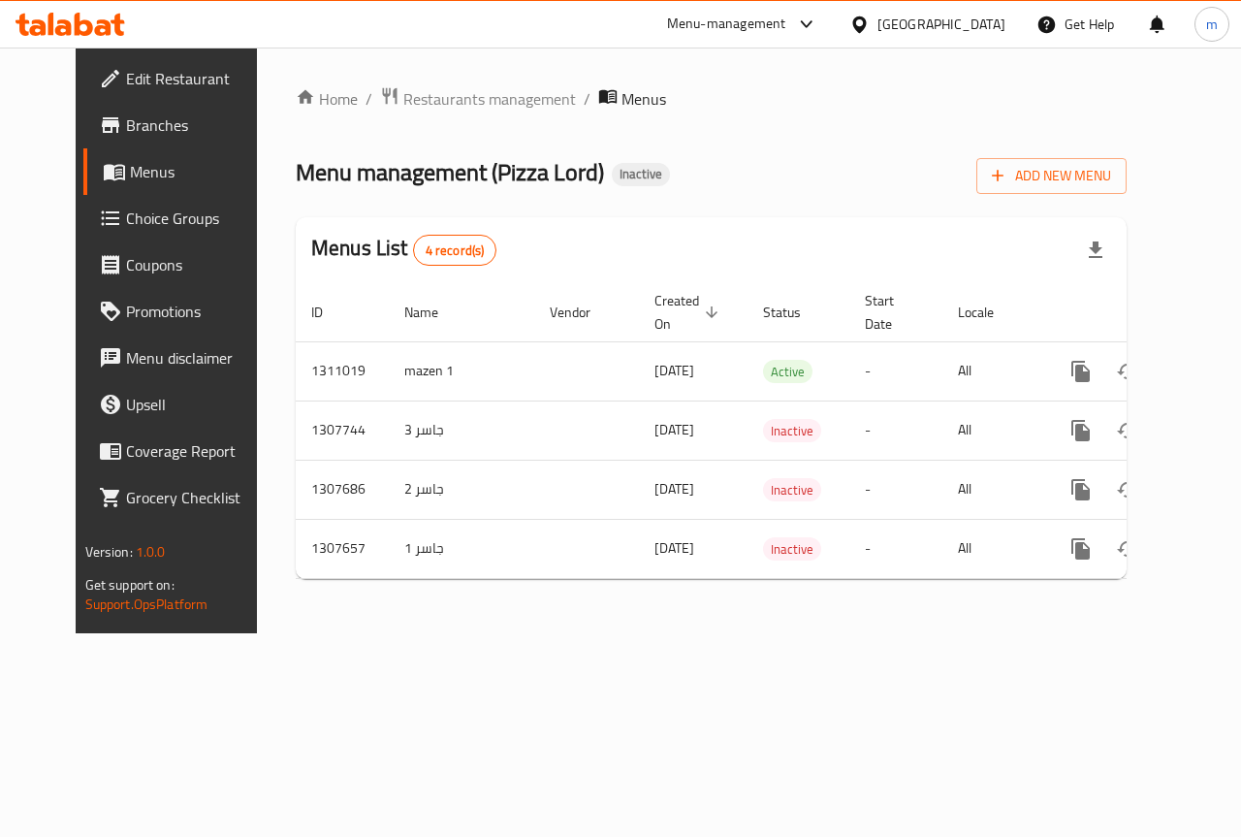
click at [134, 90] on span "Edit Restaurant" at bounding box center [197, 78] width 142 height 23
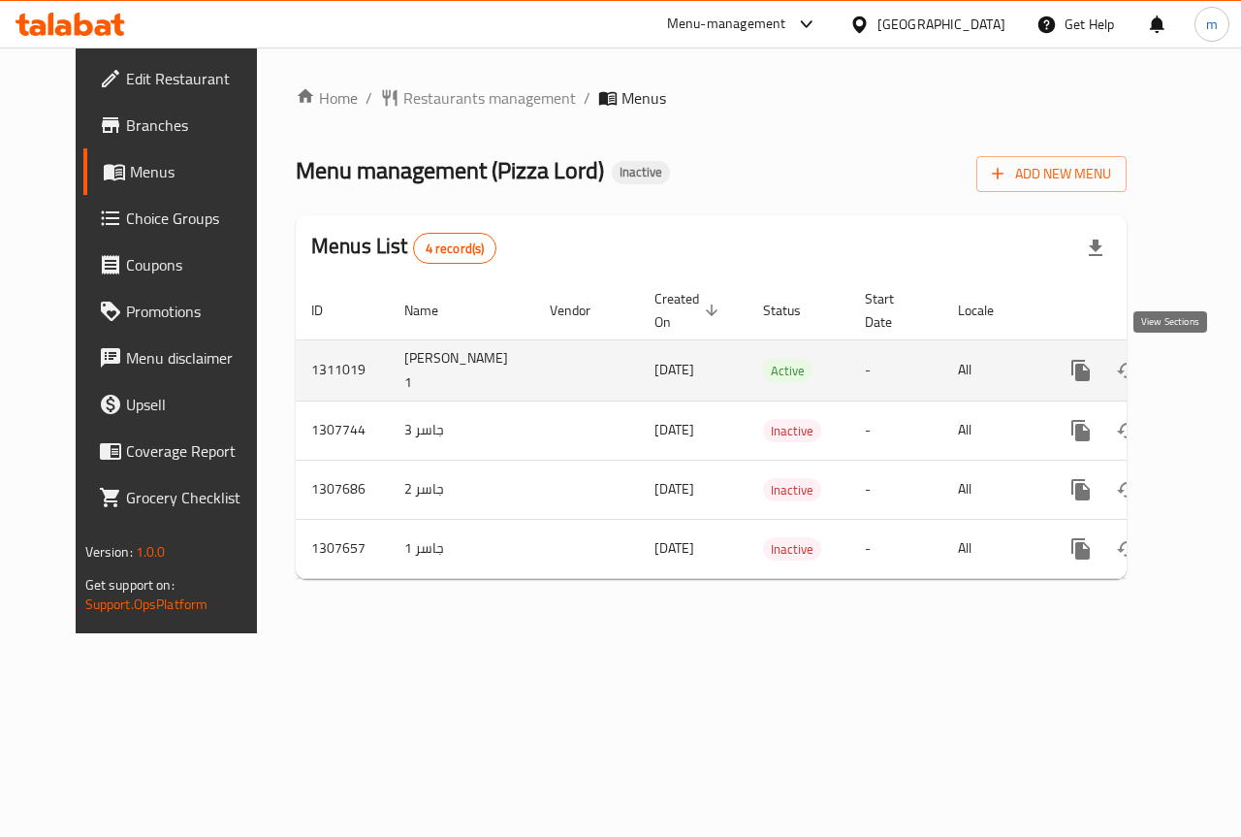
click at [1209, 368] on icon "enhanced table" at bounding box center [1220, 370] width 23 height 23
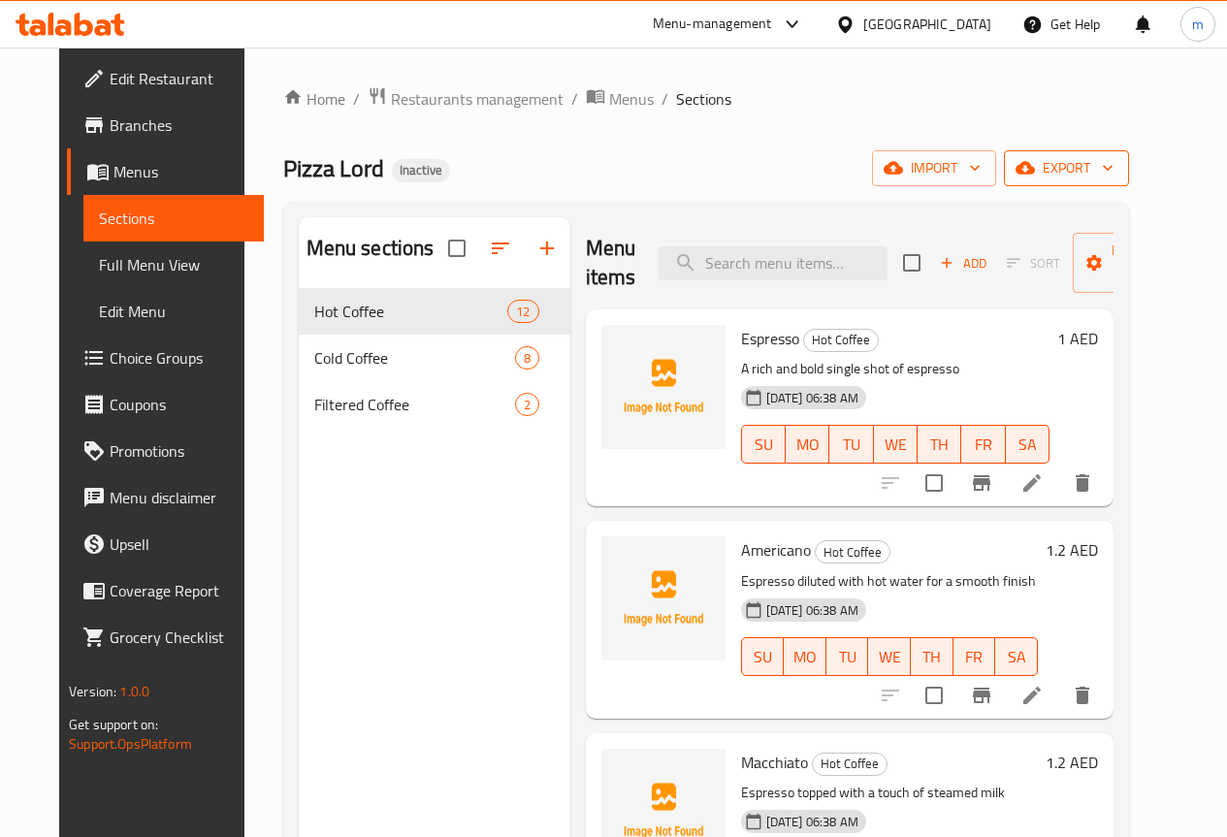
click at [1113, 166] on span "export" at bounding box center [1066, 168] width 94 height 24
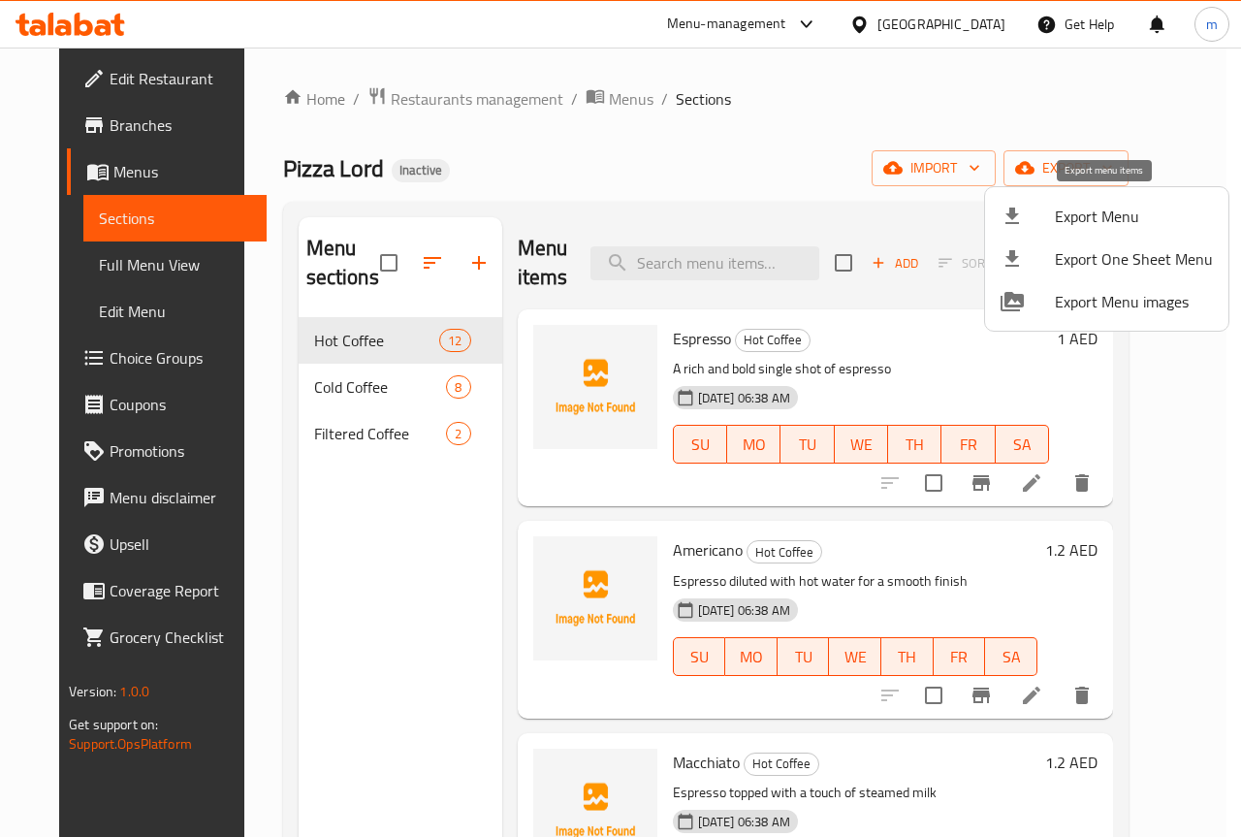
click at [1135, 214] on span "Export Menu" at bounding box center [1134, 216] width 158 height 23
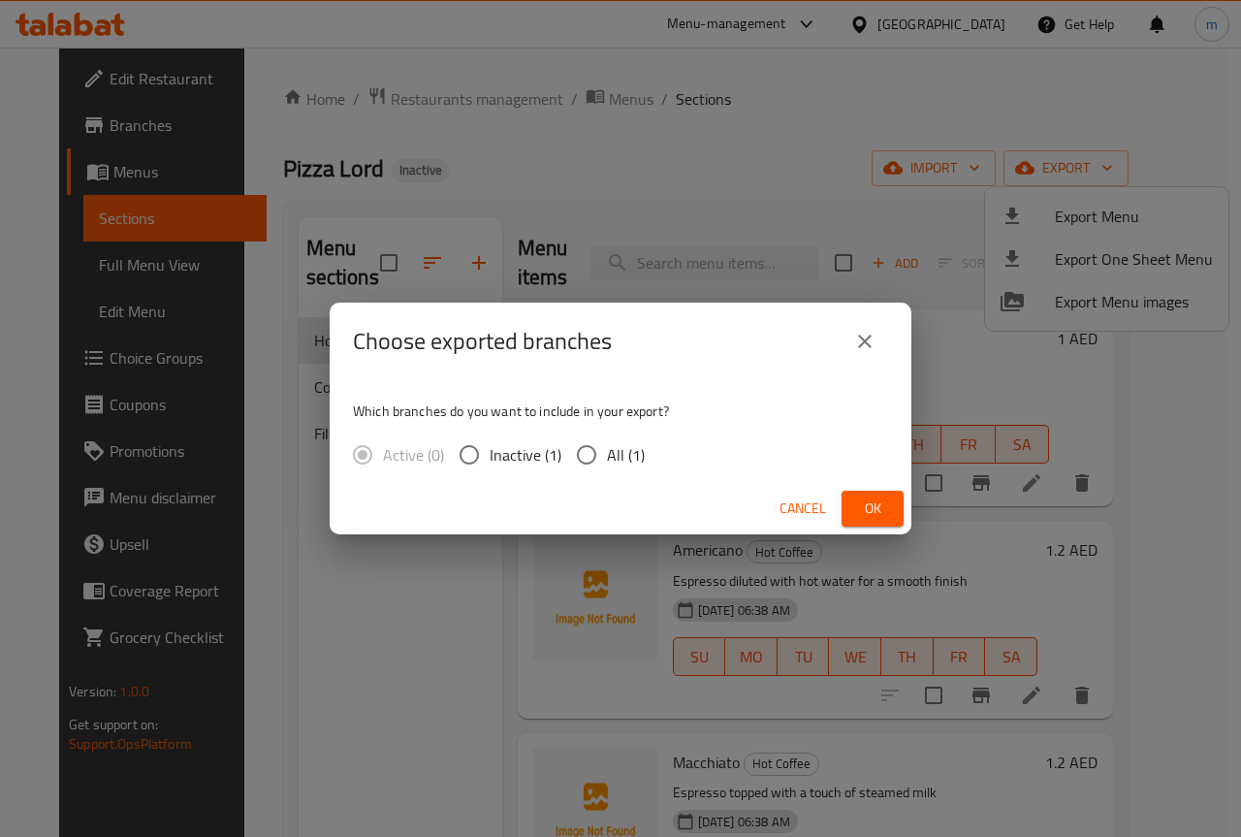
click at [590, 464] on input "All (1)" at bounding box center [586, 454] width 41 height 41
radio input "true"
click at [884, 498] on span "Ok" at bounding box center [872, 509] width 31 height 24
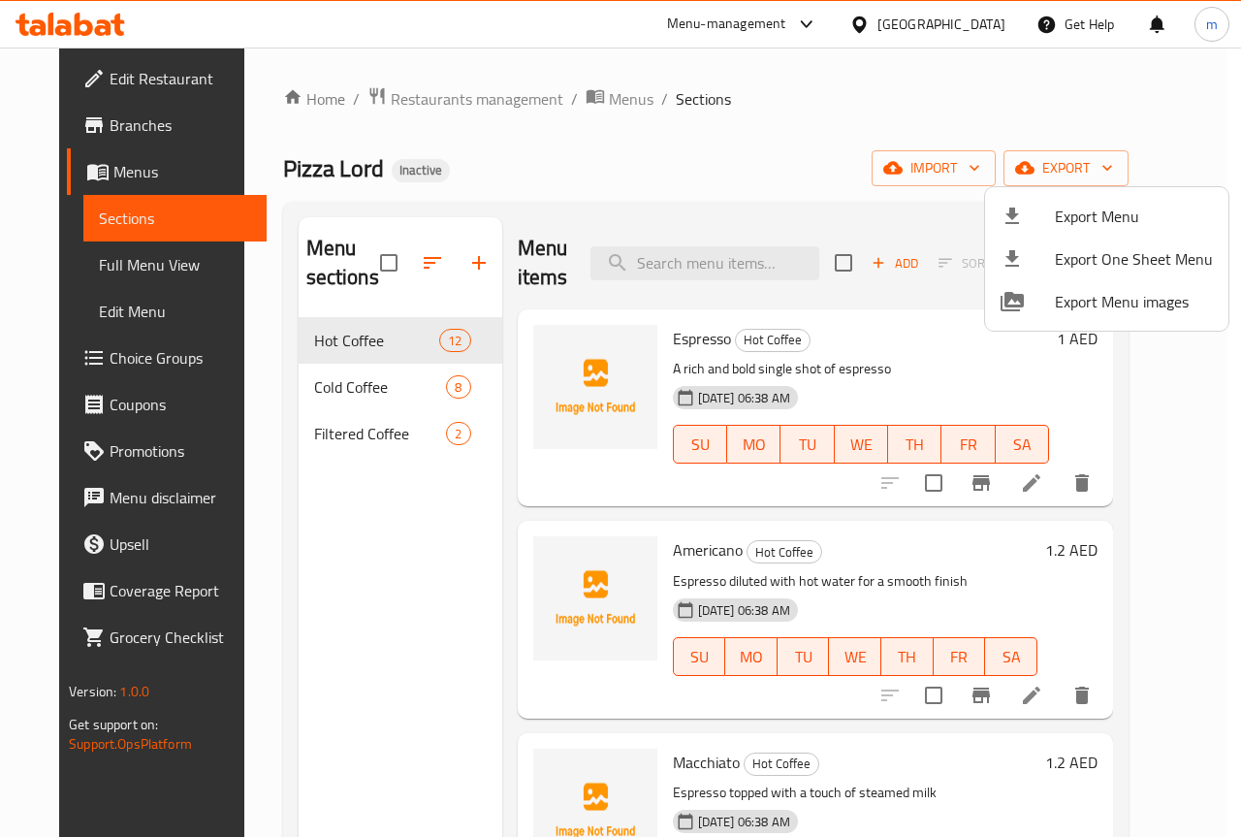
click at [997, 97] on div at bounding box center [620, 418] width 1241 height 837
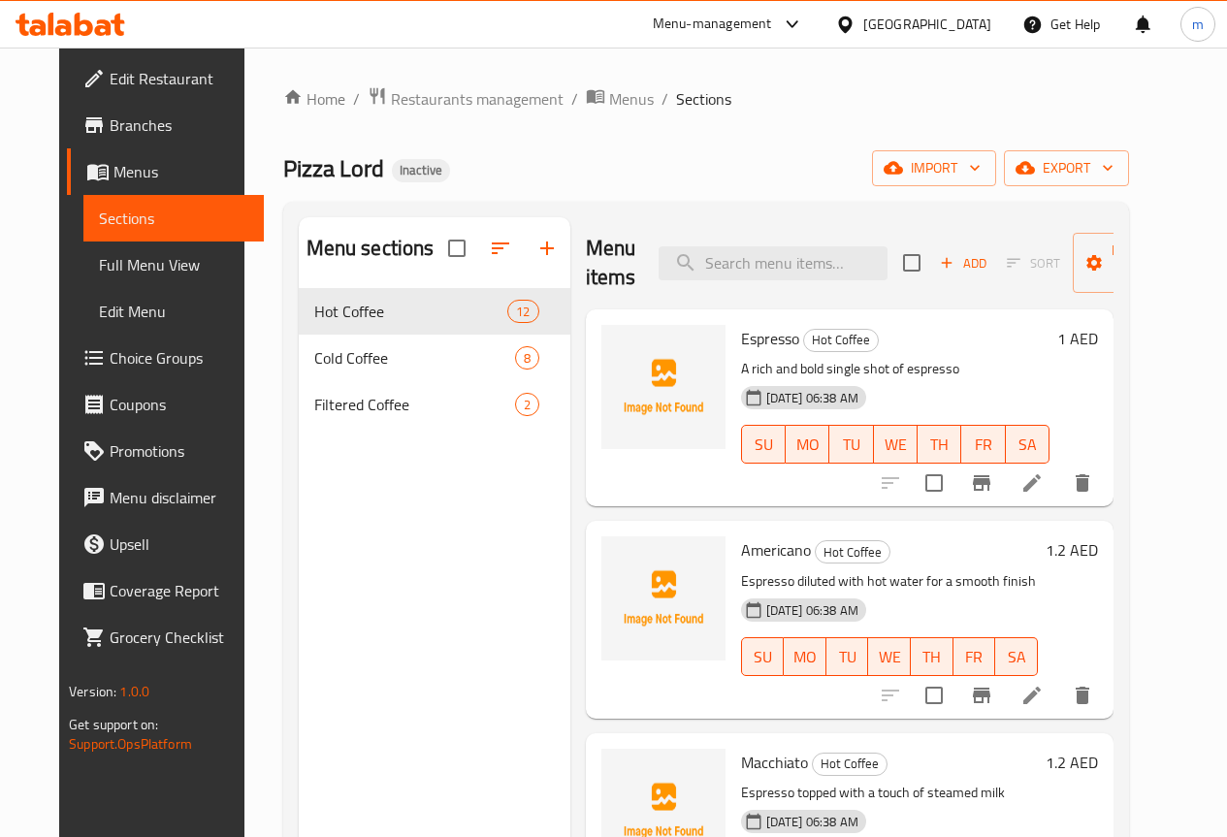
click at [113, 165] on span "Menus" at bounding box center [180, 171] width 135 height 23
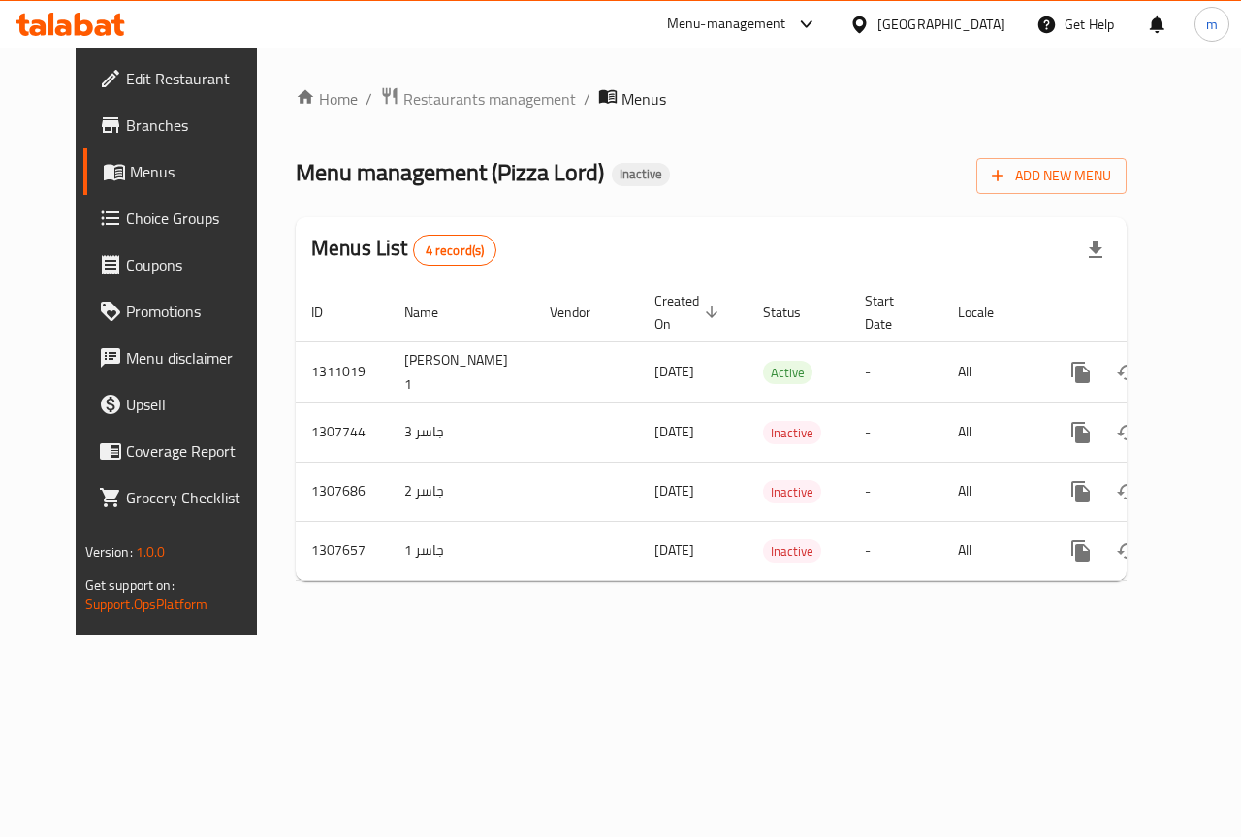
click at [126, 85] on span "Edit Restaurant" at bounding box center [197, 78] width 142 height 23
